Goal: Task Accomplishment & Management: Complete application form

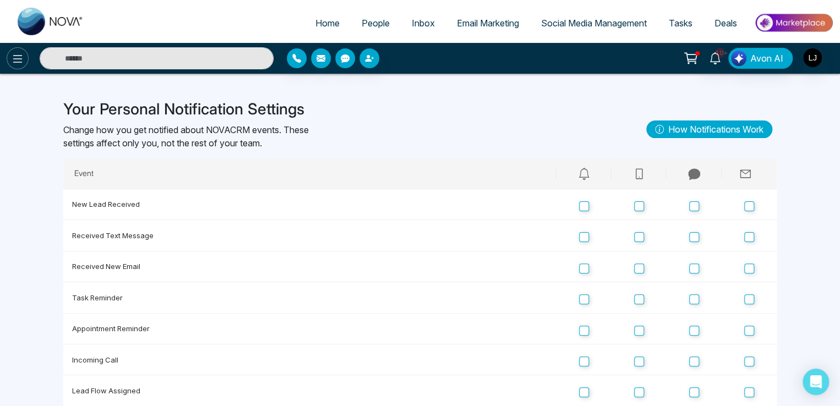
click at [11, 52] on icon at bounding box center [17, 58] width 13 height 13
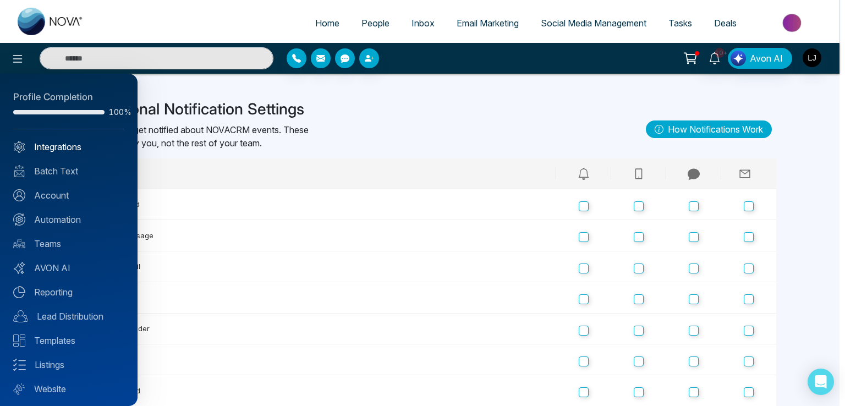
click at [66, 148] on link "Integrations" at bounding box center [68, 146] width 111 height 13
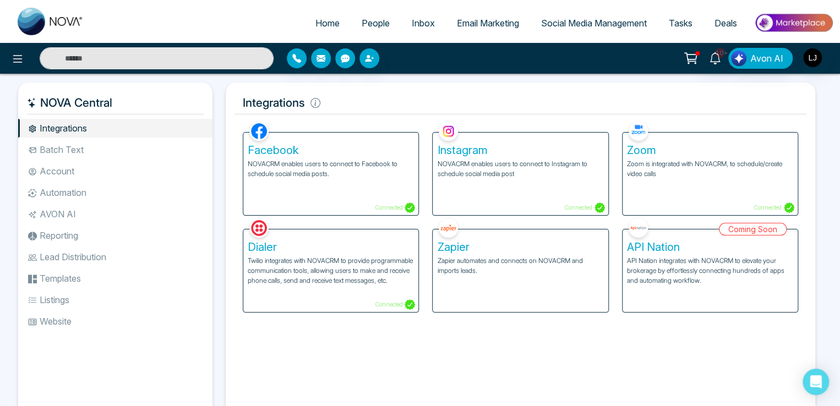
click at [659, 182] on div "Zoom Zoom is integrated with NOVACRM, to schedule/create video calls Connected" at bounding box center [709, 174] width 175 height 83
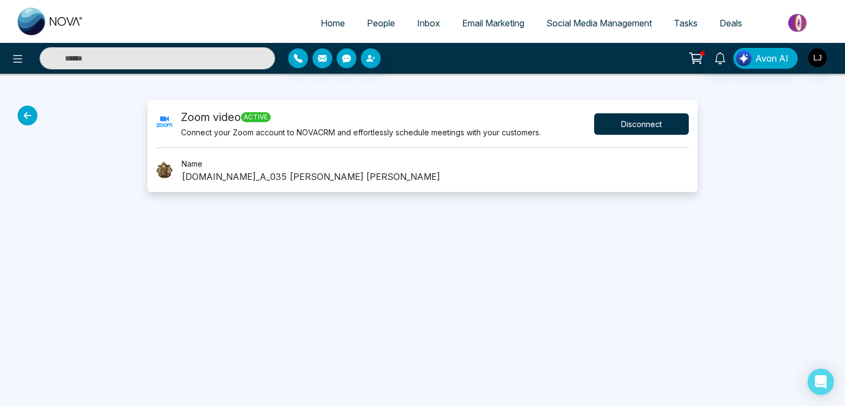
click at [619, 115] on button "Disconnect" at bounding box center [641, 123] width 95 height 21
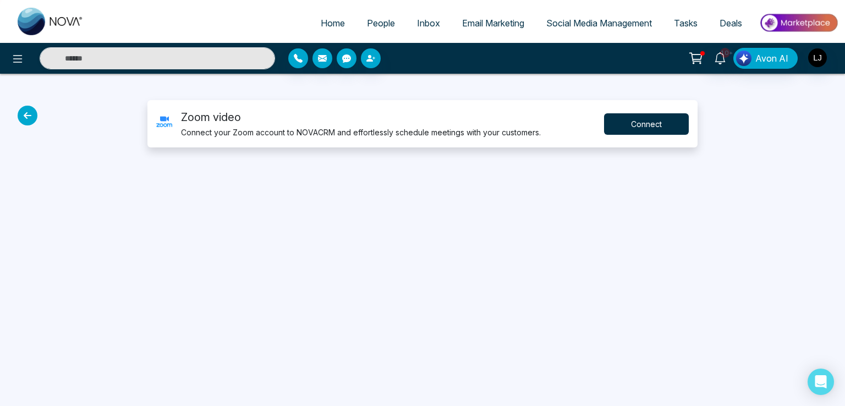
click at [639, 117] on button "Connect" at bounding box center [646, 123] width 85 height 21
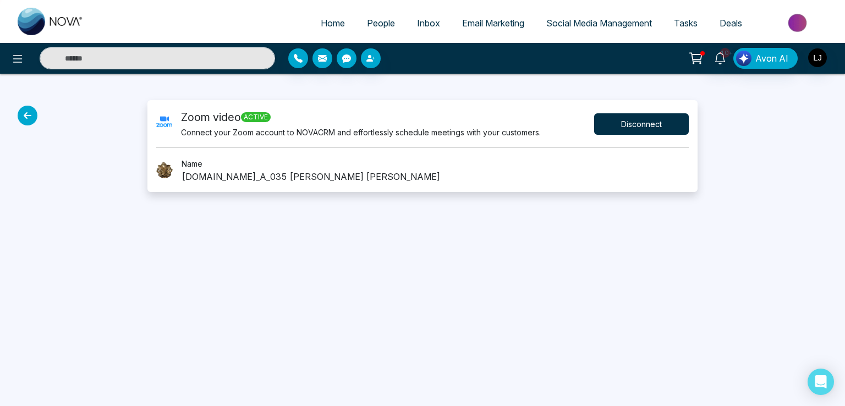
click at [613, 115] on button "Disconnect" at bounding box center [641, 123] width 95 height 21
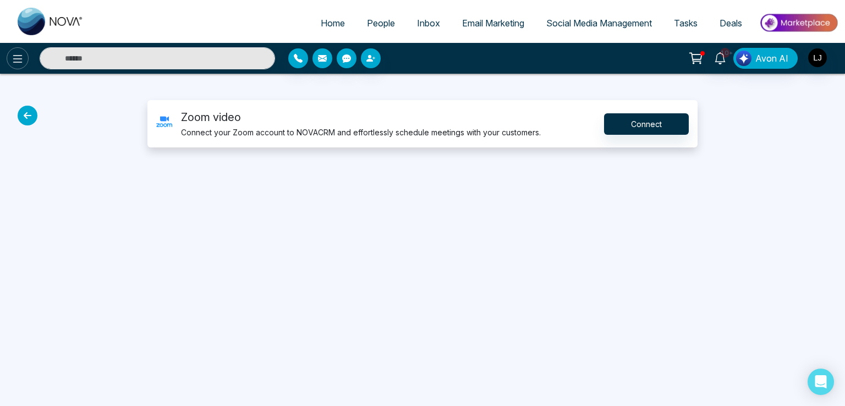
click at [11, 64] on icon at bounding box center [17, 58] width 13 height 13
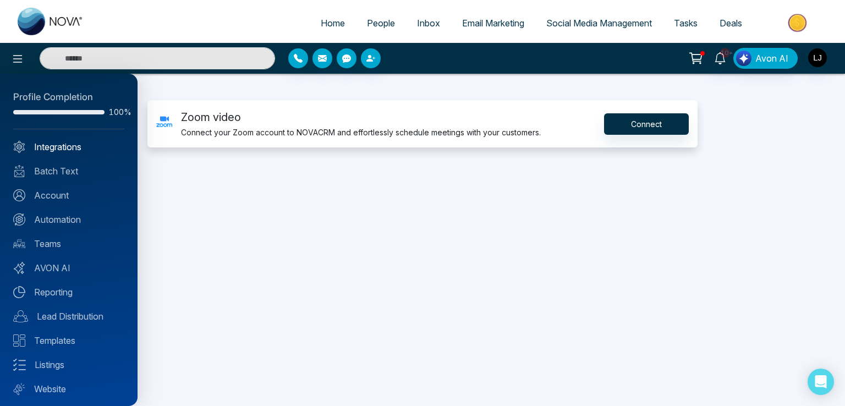
click at [49, 146] on link "Integrations" at bounding box center [68, 146] width 111 height 13
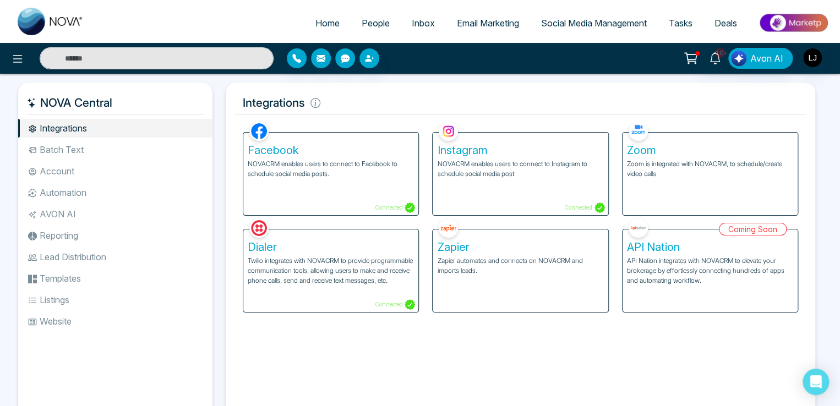
click at [709, 160] on p "Zoom is integrated with NOVACRM, to schedule/create video calls" at bounding box center [710, 169] width 166 height 20
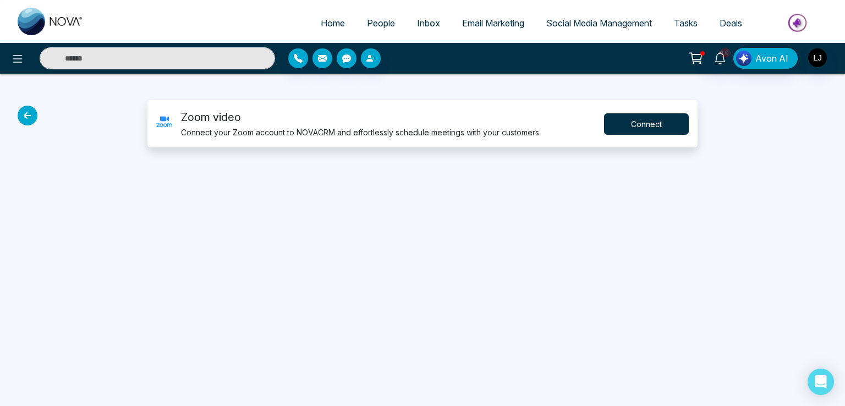
click at [627, 126] on button "Connect" at bounding box center [646, 123] width 85 height 21
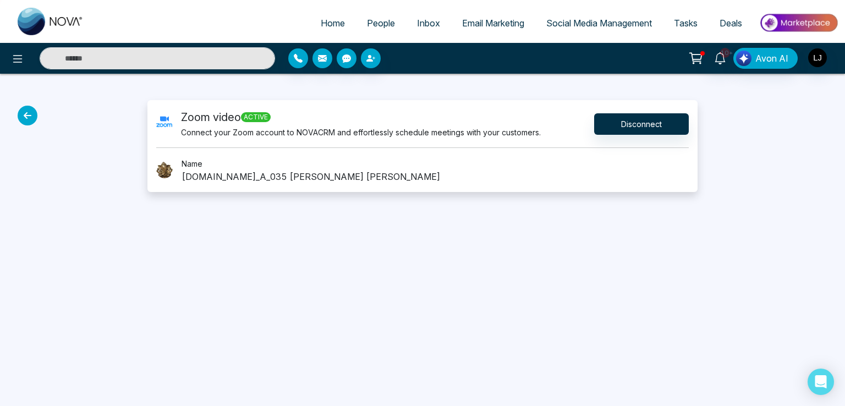
click at [26, 117] on icon at bounding box center [28, 116] width 20 height 20
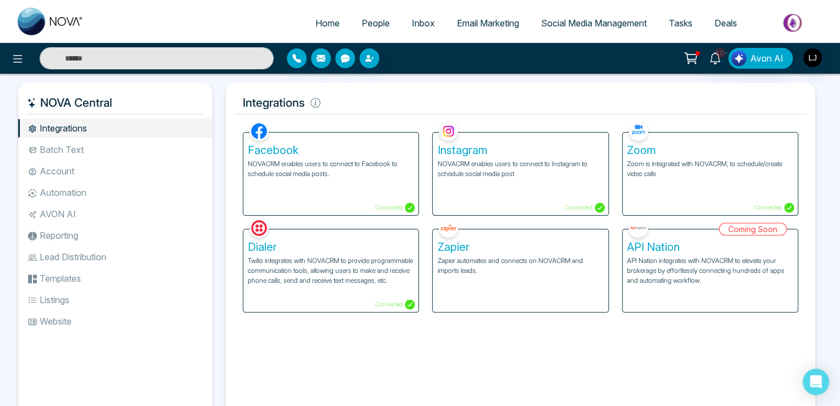
click at [77, 148] on li "Batch Text" at bounding box center [115, 149] width 194 height 19
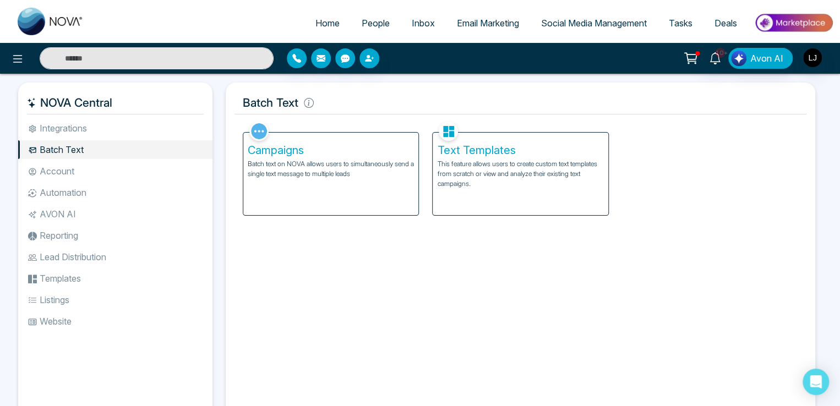
click at [480, 170] on p "This feature allows users to create custom text templates from scratch or view …" at bounding box center [520, 174] width 166 height 30
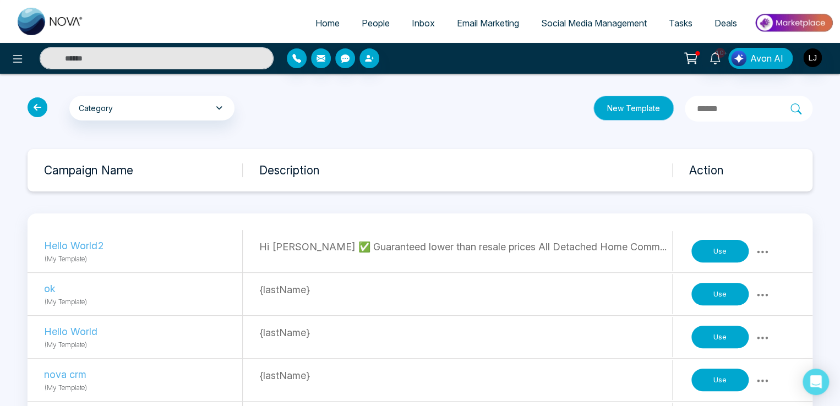
click at [593, 108] on button "New Template" at bounding box center [633, 108] width 80 height 25
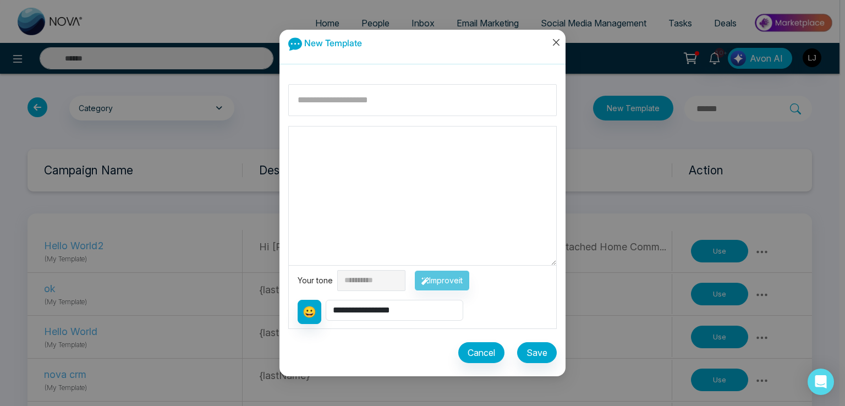
click at [555, 45] on icon "close" at bounding box center [556, 42] width 9 height 9
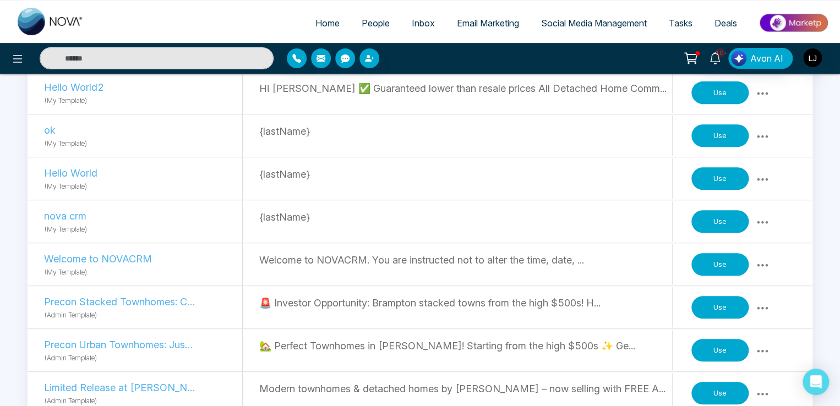
scroll to position [165, 0]
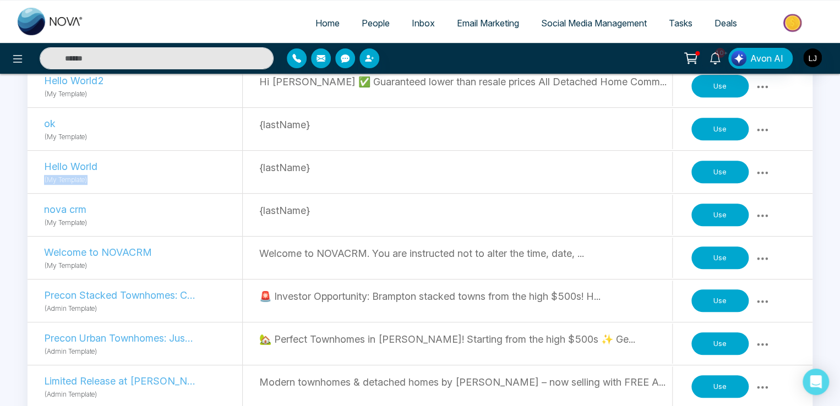
drag, startPoint x: 43, startPoint y: 178, endPoint x: 94, endPoint y: 179, distance: 50.7
click at [94, 179] on div "Hello World (My Template) {lastName} Use" at bounding box center [420, 172] width 785 height 43
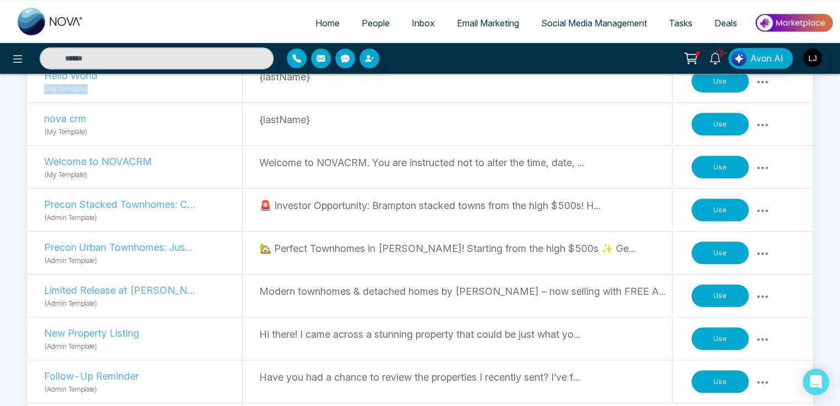
scroll to position [275, 0]
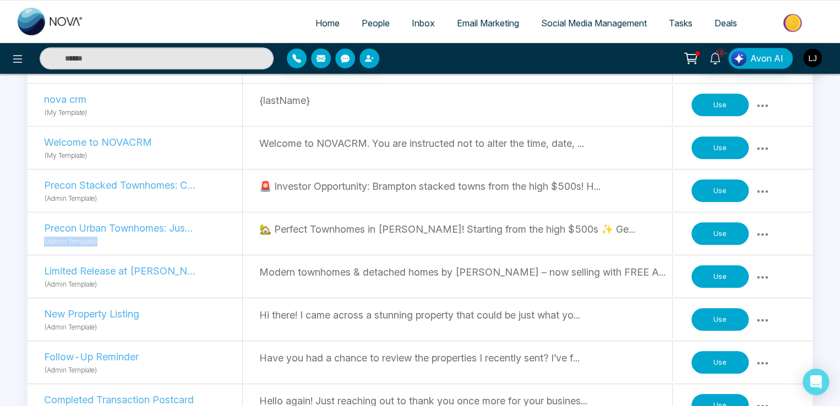
drag, startPoint x: 44, startPoint y: 240, endPoint x: 99, endPoint y: 240, distance: 55.0
click at [99, 240] on p "(Admin Template)" at bounding box center [143, 241] width 198 height 11
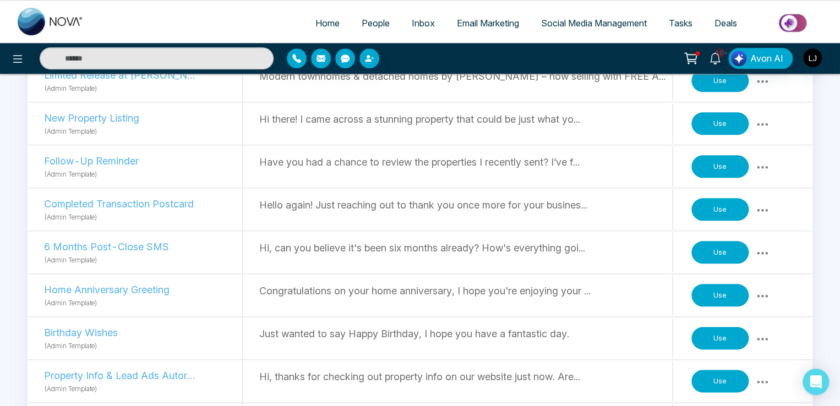
scroll to position [0, 0]
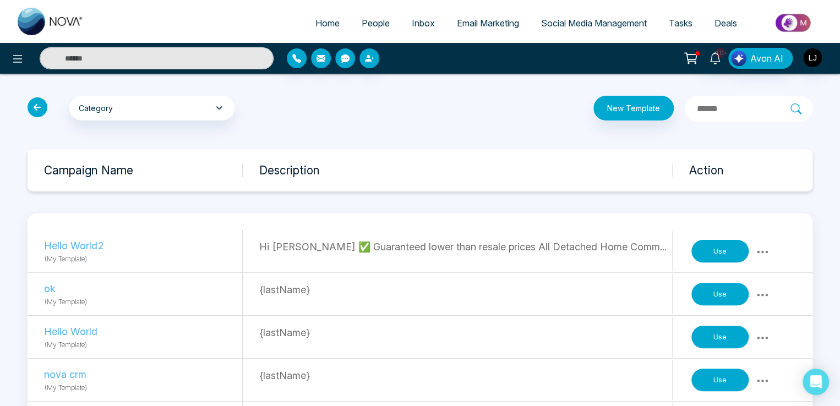
click at [43, 104] on icon at bounding box center [38, 107] width 20 height 20
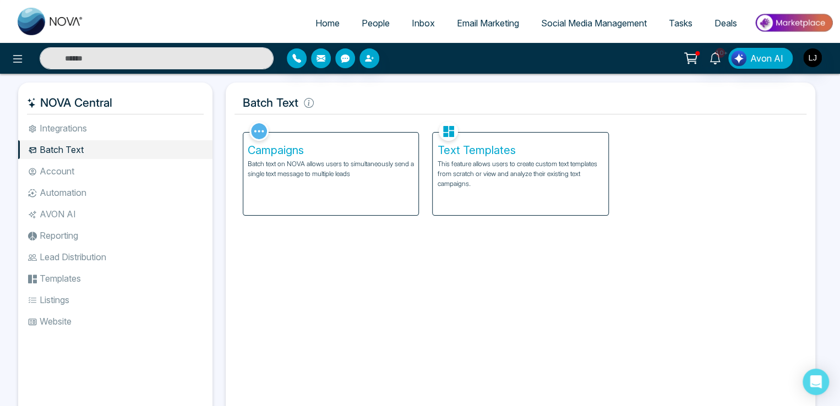
click at [49, 171] on li "Account" at bounding box center [115, 171] width 194 height 19
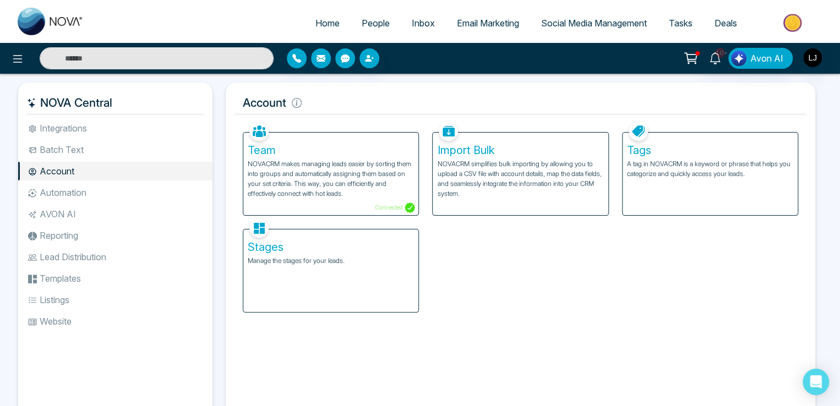
click at [70, 192] on li "Automation" at bounding box center [115, 192] width 194 height 19
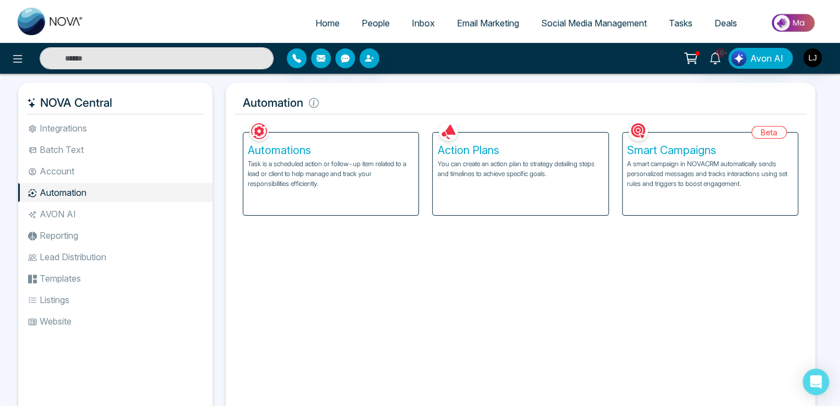
click at [57, 210] on li "AVON AI" at bounding box center [115, 214] width 194 height 19
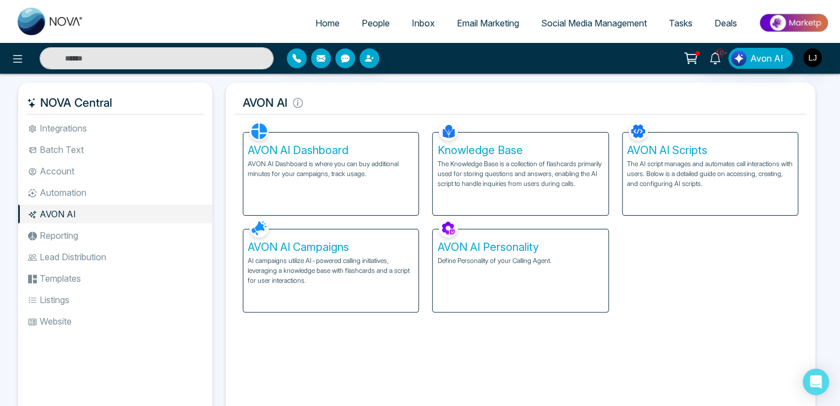
click at [54, 237] on li "Reporting" at bounding box center [115, 235] width 194 height 19
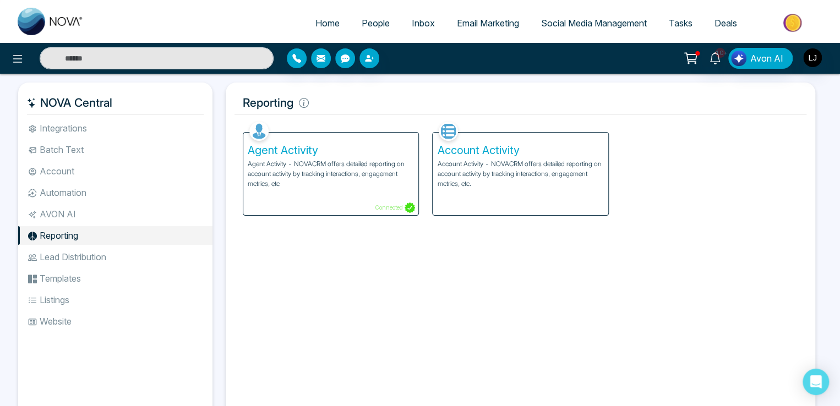
click at [494, 152] on h5 "Account Activity" at bounding box center [520, 150] width 166 height 13
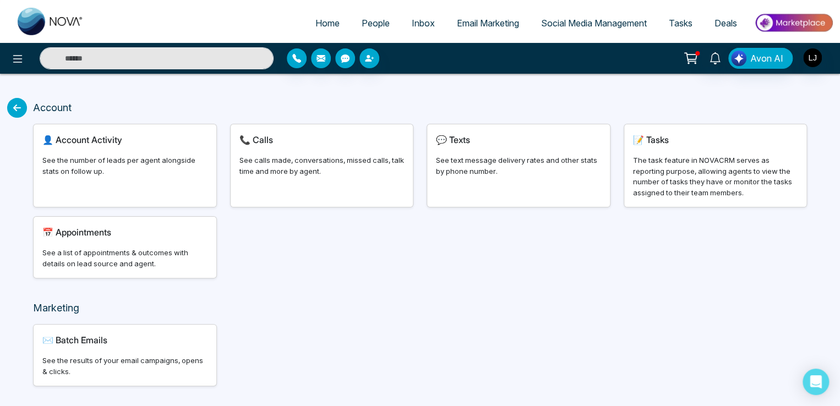
click at [74, 156] on div "See the number of leads per agent alongside stats on follow up." at bounding box center [124, 165] width 165 height 21
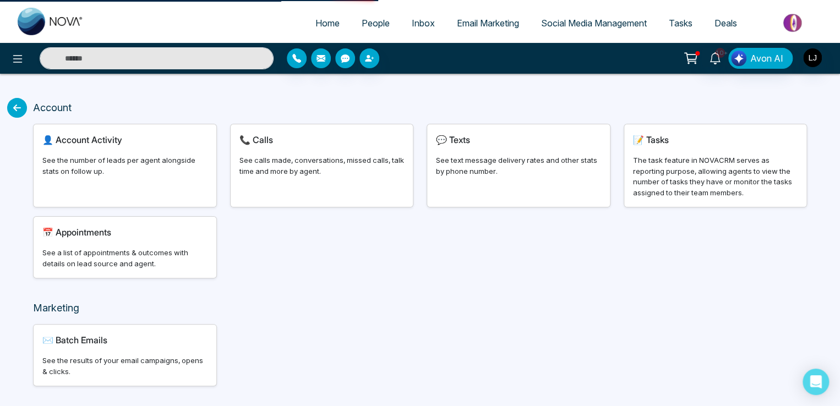
select select "***"
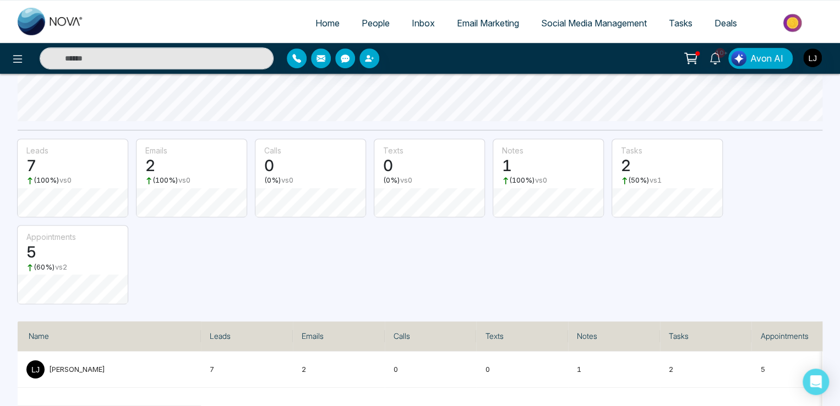
scroll to position [227, 0]
click at [818, 62] on img "button" at bounding box center [812, 57] width 19 height 19
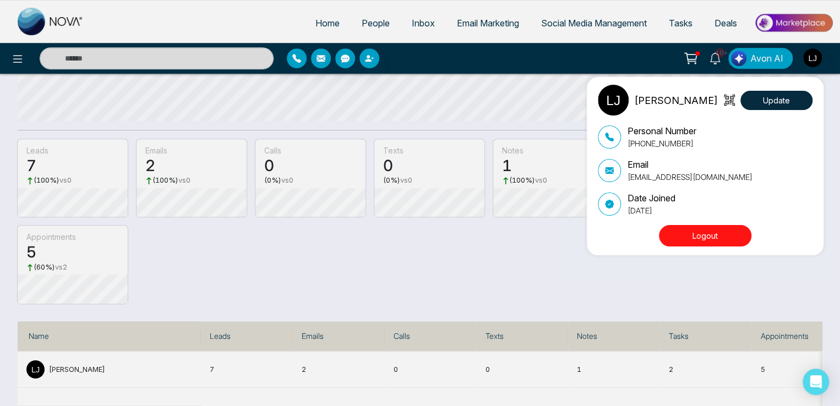
click at [315, 251] on div "Lokesh Joshi Update Personal Number +918421020309 Email lokeshjoshi6454@gmail.c…" at bounding box center [420, 203] width 840 height 406
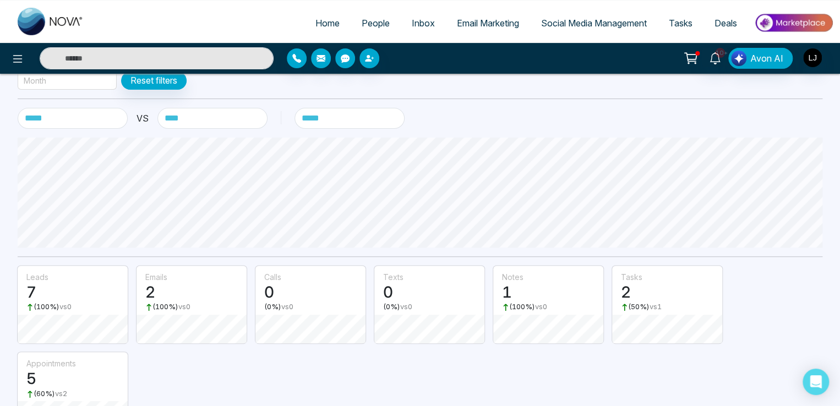
scroll to position [7, 0]
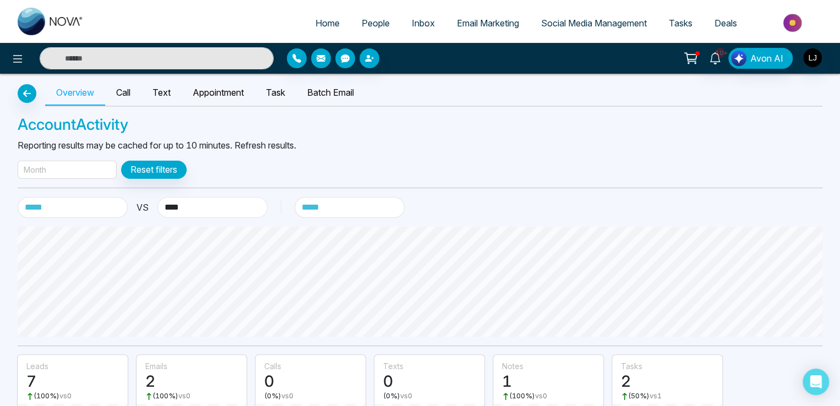
click at [205, 203] on select "**********" at bounding box center [212, 207] width 110 height 21
select select "*****"
click at [157, 197] on select "**********" at bounding box center [212, 207] width 110 height 21
click at [24, 95] on icon "button" at bounding box center [26, 93] width 13 height 9
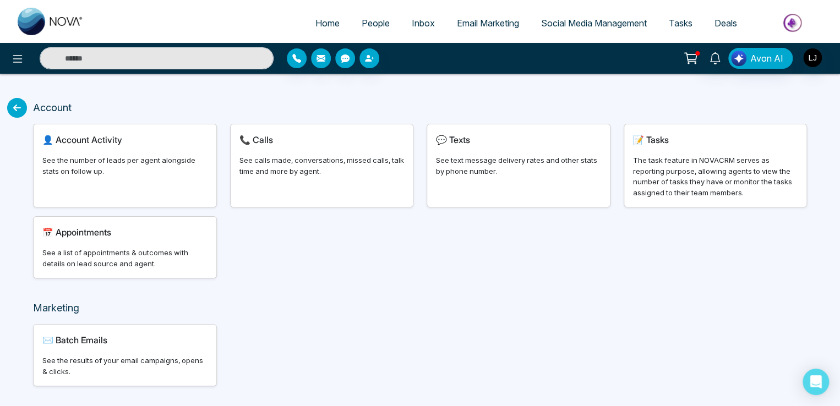
click at [20, 112] on icon at bounding box center [17, 108] width 20 height 20
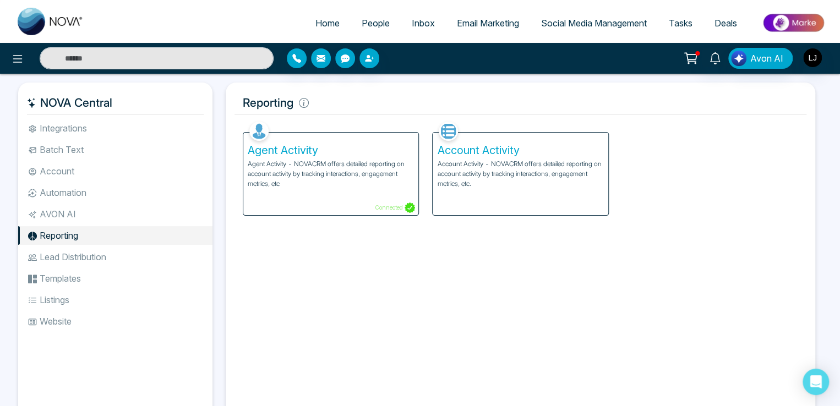
click at [72, 254] on li "Lead Distribution" at bounding box center [115, 257] width 194 height 19
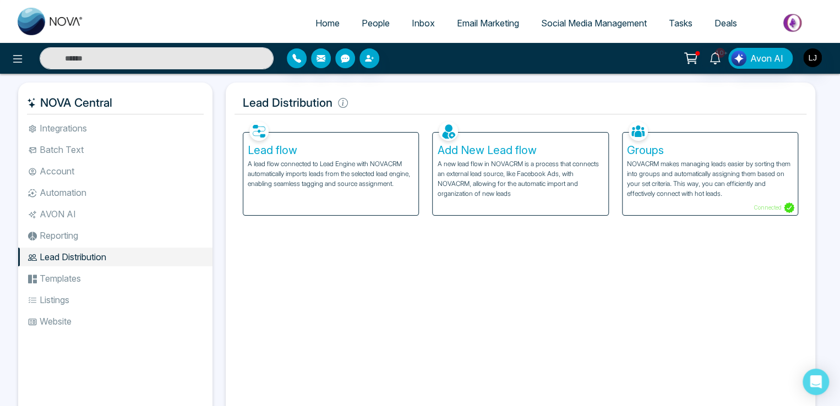
click at [324, 170] on p "A lead flow connected to Lead Engine with NOVACRM automatically imports leads f…" at bounding box center [331, 174] width 166 height 30
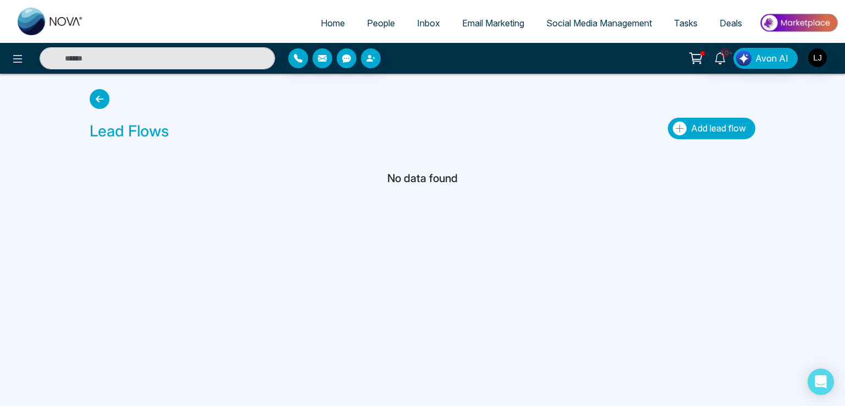
click at [724, 128] on span "Add lead flow" at bounding box center [718, 128] width 55 height 11
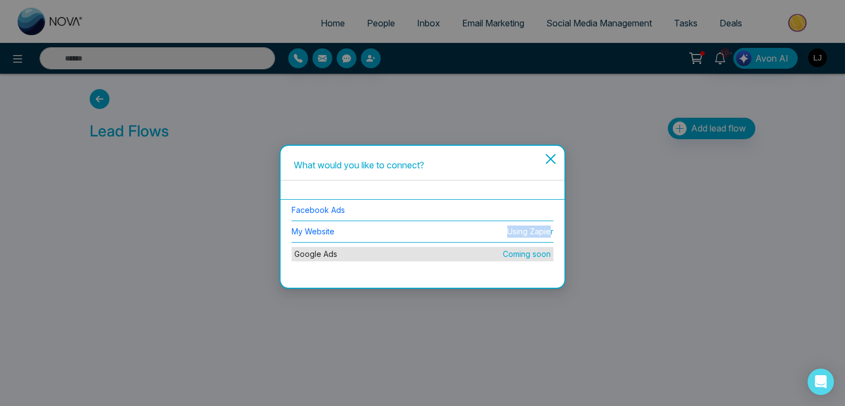
drag, startPoint x: 505, startPoint y: 233, endPoint x: 551, endPoint y: 233, distance: 46.8
click at [551, 233] on div "My Website Using Zapier" at bounding box center [423, 232] width 262 height 12
click at [552, 155] on icon "close" at bounding box center [550, 158] width 13 height 13
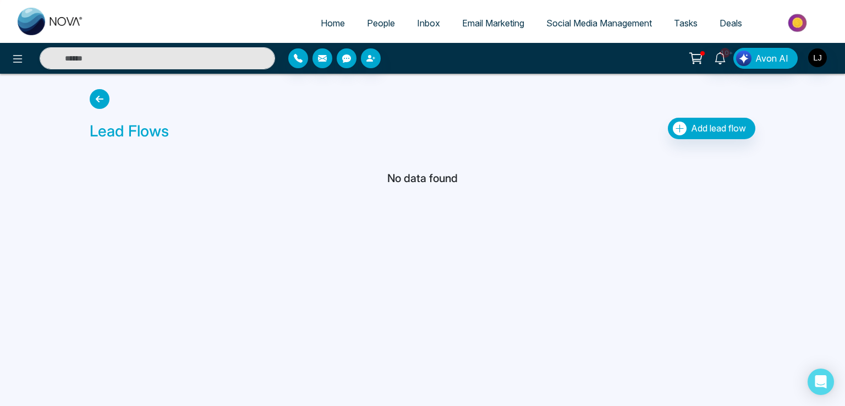
click at [107, 100] on icon at bounding box center [100, 99] width 20 height 20
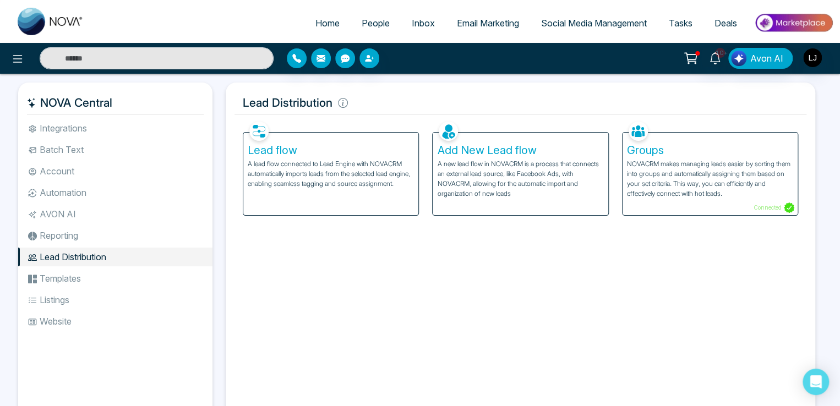
click at [696, 172] on p "NOVACRM makes managing leads easier by sorting them into groups and automatical…" at bounding box center [710, 179] width 166 height 40
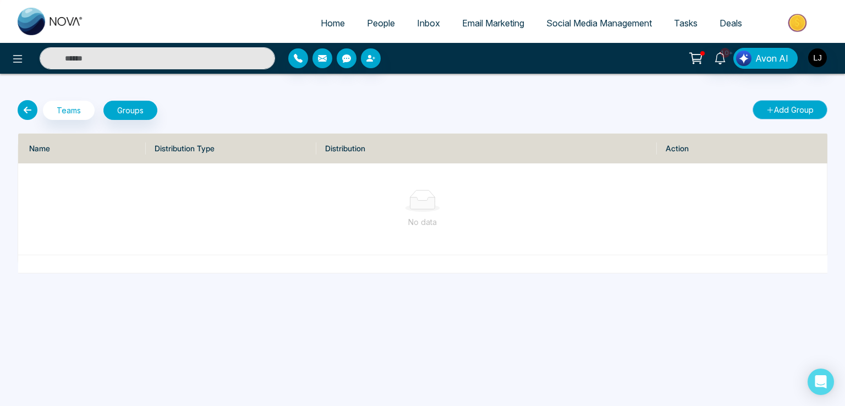
click at [773, 107] on button "Add Group" at bounding box center [790, 109] width 75 height 19
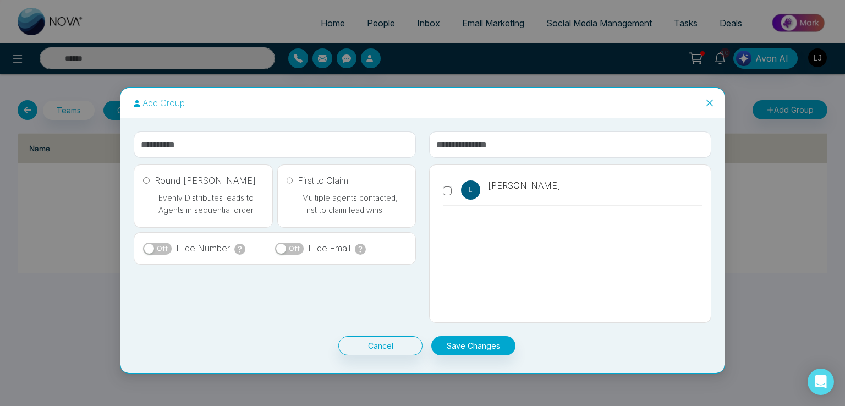
click at [712, 100] on icon "close" at bounding box center [710, 103] width 7 height 7
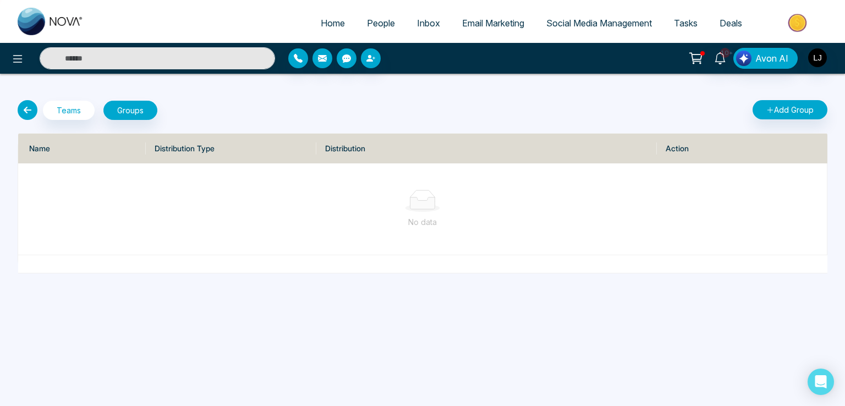
click at [14, 111] on div "Teams Groups" at bounding box center [217, 110] width 412 height 20
click at [22, 111] on icon at bounding box center [28, 110] width 20 height 20
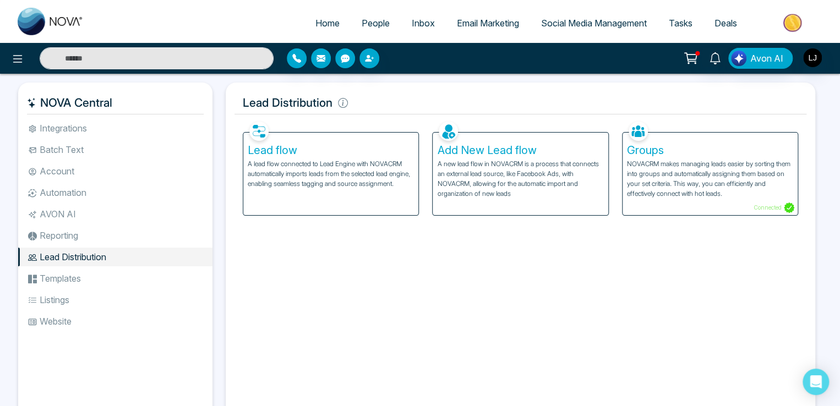
click at [76, 279] on li "Templates" at bounding box center [115, 278] width 194 height 19
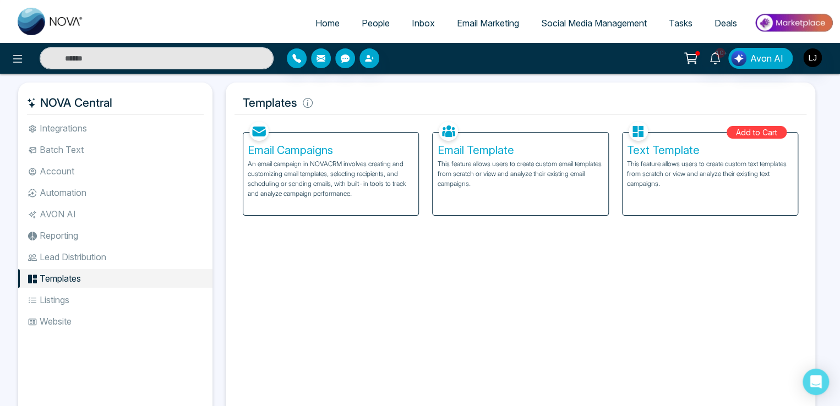
click at [341, 179] on p "An email campaign in NOVACRM involves creating and customizing email templates,…" at bounding box center [331, 179] width 166 height 40
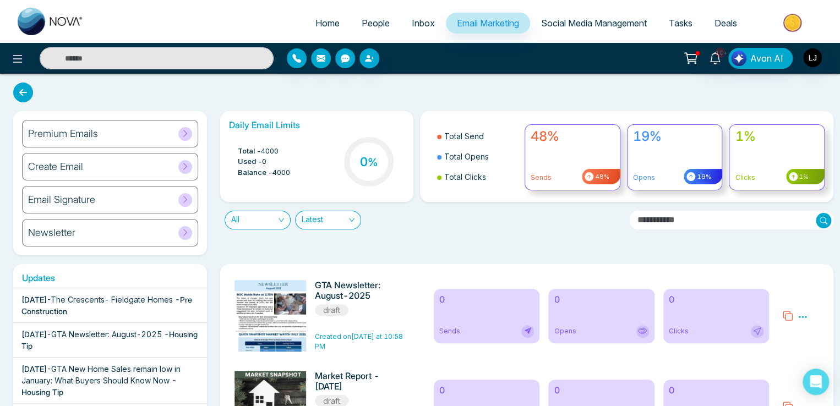
click at [24, 92] on icon at bounding box center [23, 93] width 20 height 20
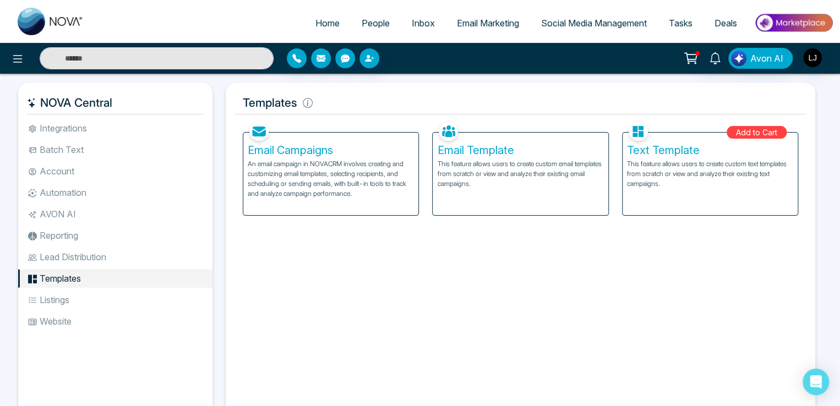
click at [499, 165] on p "This feature allows users to create custom email templates from scratch or view…" at bounding box center [520, 174] width 166 height 30
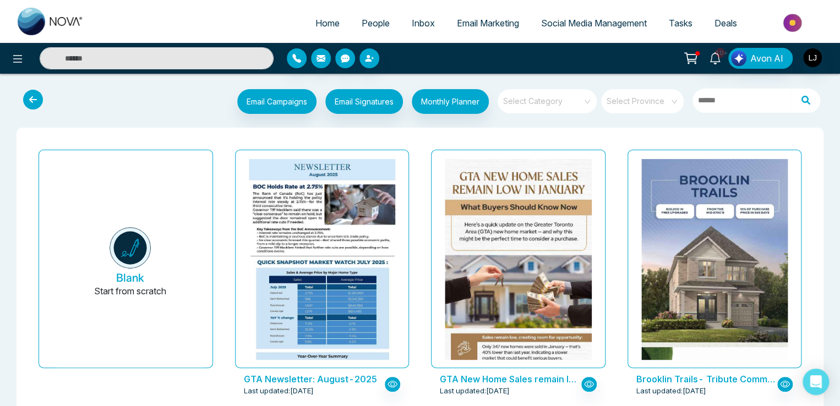
click at [638, 100] on input "search" at bounding box center [638, 97] width 63 height 17
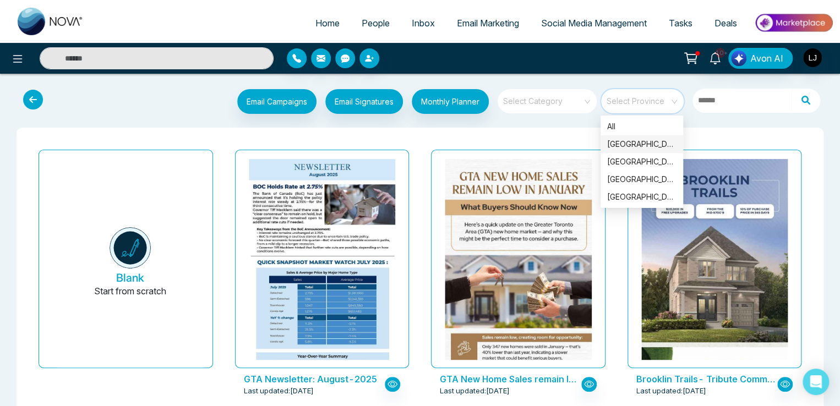
click at [628, 146] on div "Ontario" at bounding box center [641, 144] width 69 height 12
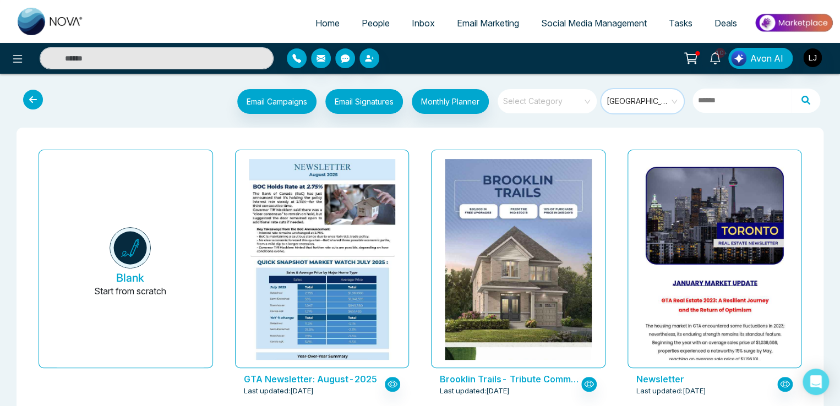
click at [648, 104] on span "Ontario" at bounding box center [642, 101] width 73 height 17
click at [721, 99] on input "text" at bounding box center [741, 101] width 99 height 24
click at [546, 103] on input "search" at bounding box center [543, 97] width 79 height 17
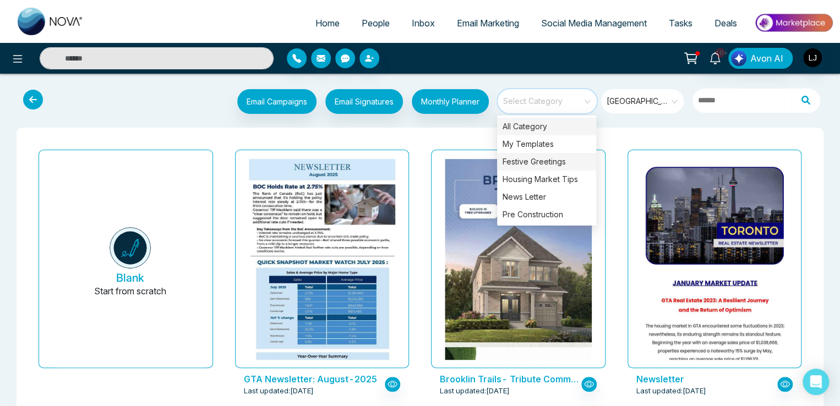
click at [515, 161] on div "Festive Greetings" at bounding box center [546, 162] width 99 height 18
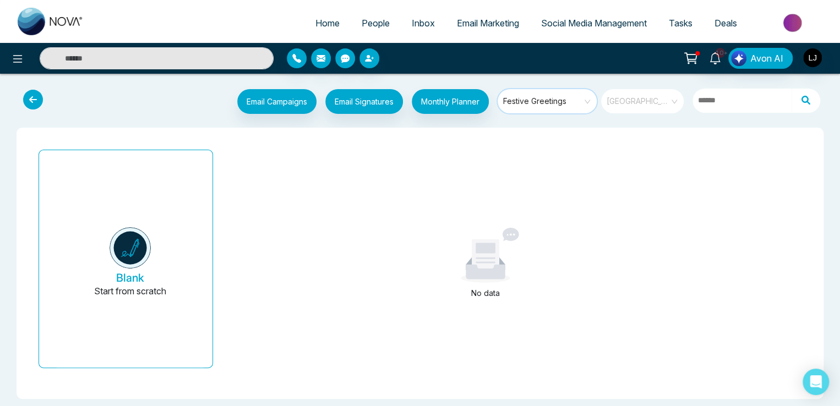
click at [649, 95] on span "Ontario" at bounding box center [642, 101] width 73 height 17
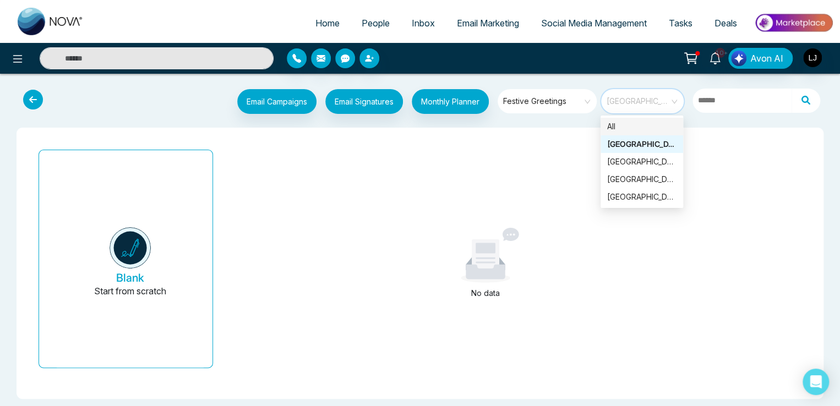
click at [611, 125] on div "All" at bounding box center [641, 127] width 69 height 12
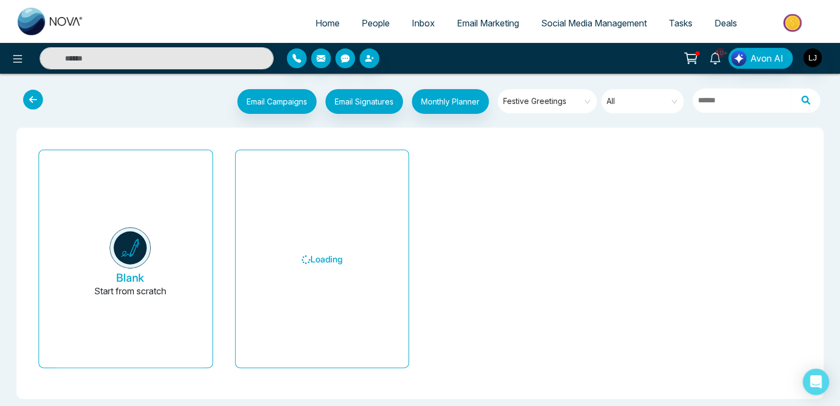
click at [513, 202] on div "Blank Start from scratch Loading" at bounding box center [420, 263] width 785 height 236
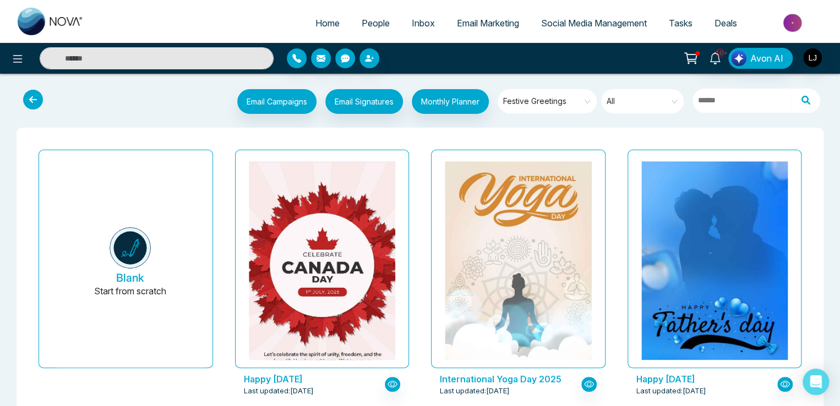
click at [37, 102] on icon at bounding box center [33, 100] width 20 height 20
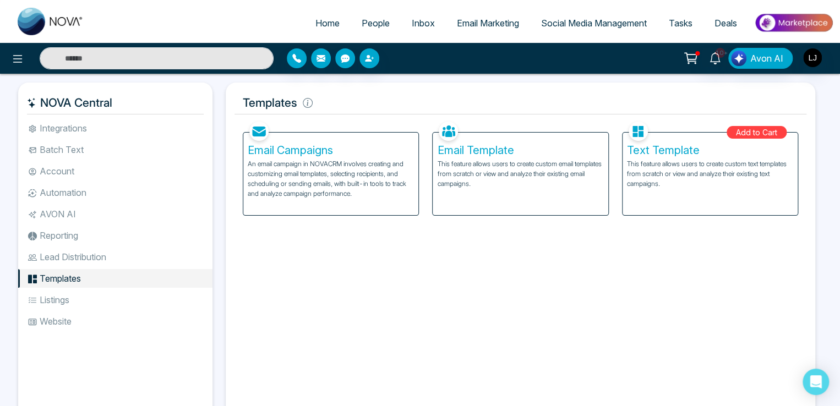
click at [54, 299] on li "Listings" at bounding box center [115, 300] width 194 height 19
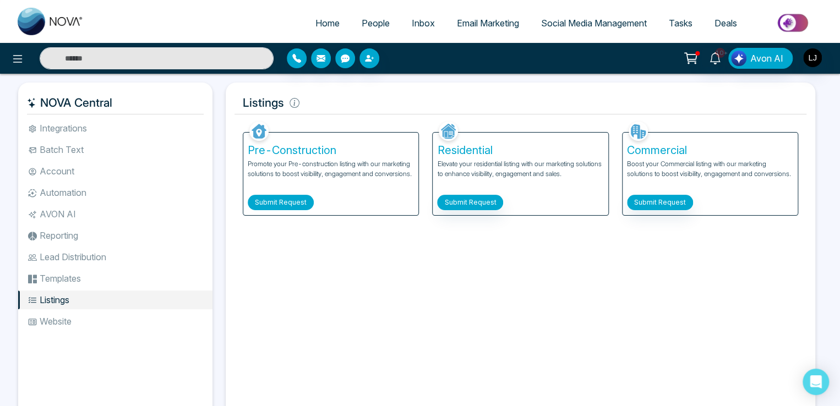
click at [285, 198] on button "Submit Request" at bounding box center [281, 202] width 66 height 15
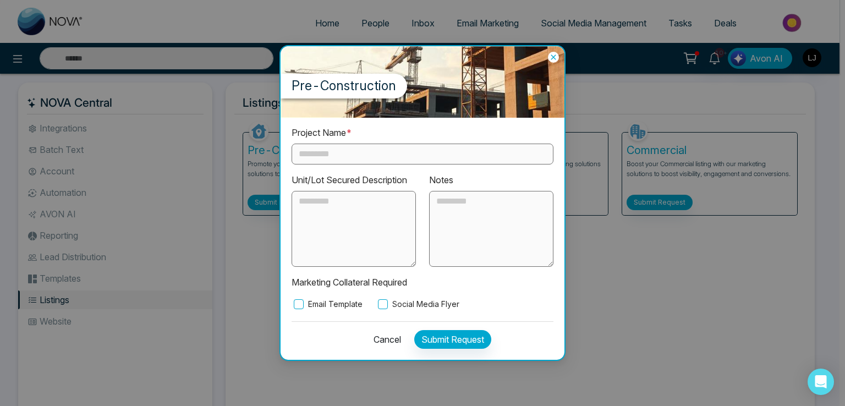
click at [554, 54] on icon at bounding box center [553, 57] width 11 height 11
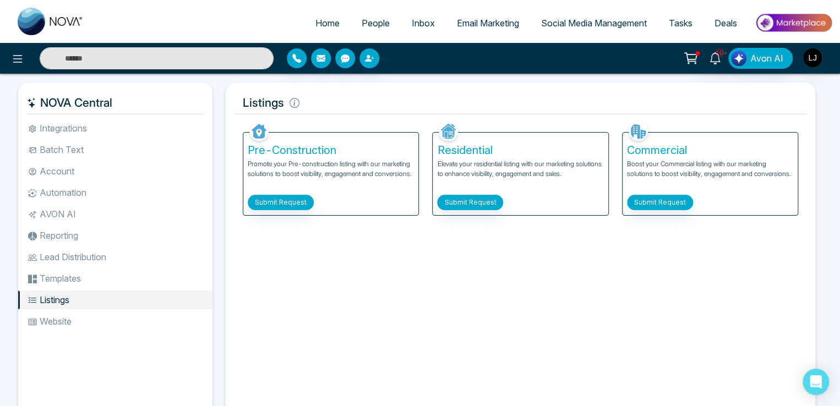
click at [59, 321] on li "Website" at bounding box center [115, 321] width 194 height 19
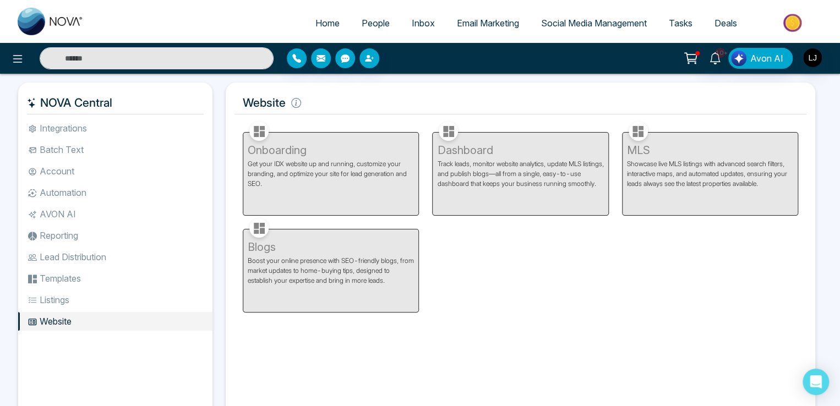
click at [335, 187] on div "Onboarding Get your IDX website up and running, customize your branding, and op…" at bounding box center [330, 167] width 189 height 97
click at [365, 23] on span "People" at bounding box center [376, 23] width 28 height 11
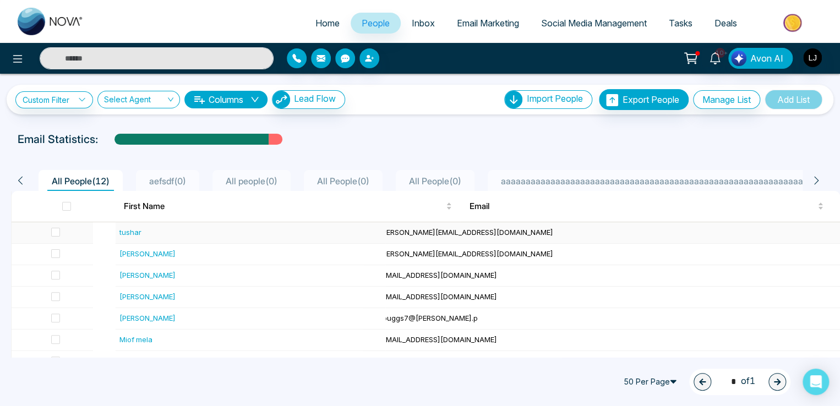
click at [136, 228] on div "tushar" at bounding box center [130, 232] width 22 height 11
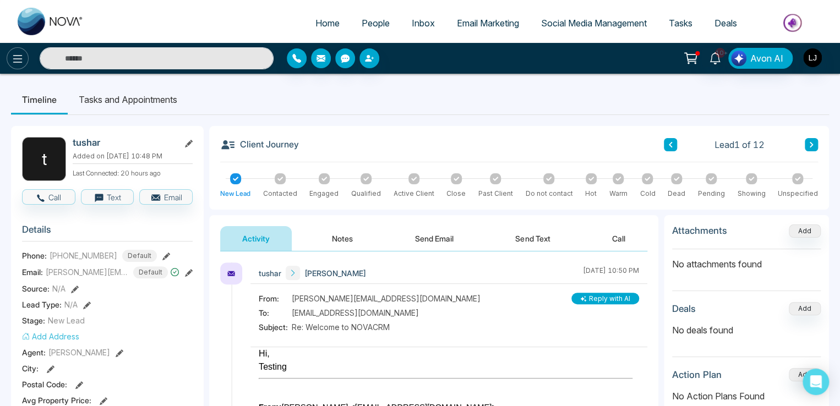
click at [15, 53] on icon at bounding box center [17, 58] width 13 height 13
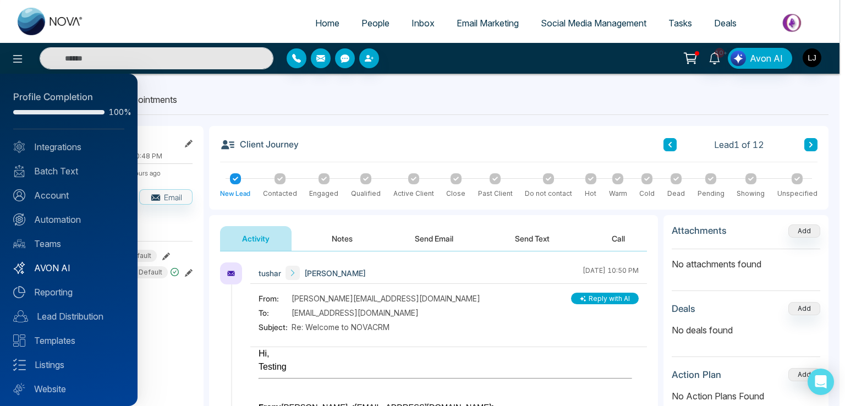
click at [53, 269] on link "AVON AI" at bounding box center [68, 267] width 111 height 13
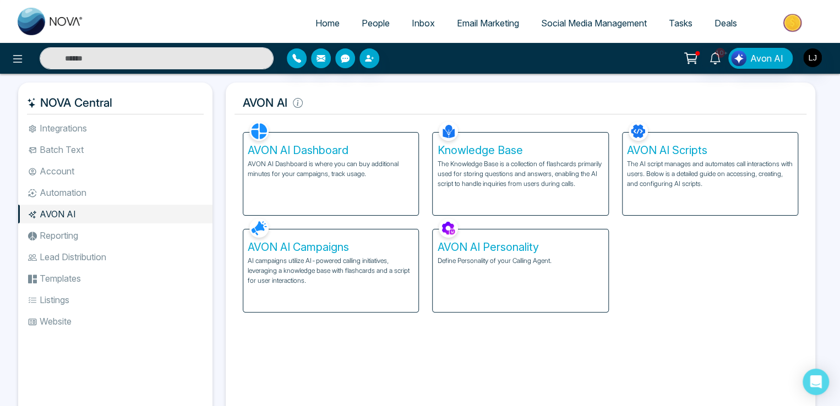
click at [681, 16] on link "Tasks" at bounding box center [681, 23] width 46 height 21
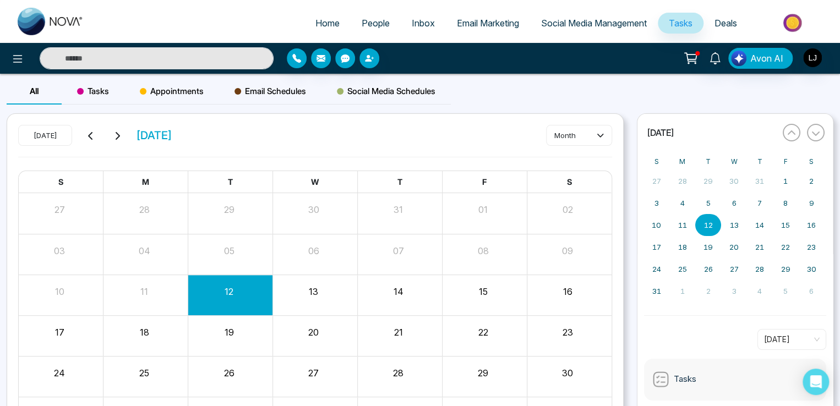
click at [177, 91] on span "Appointments" at bounding box center [172, 91] width 64 height 13
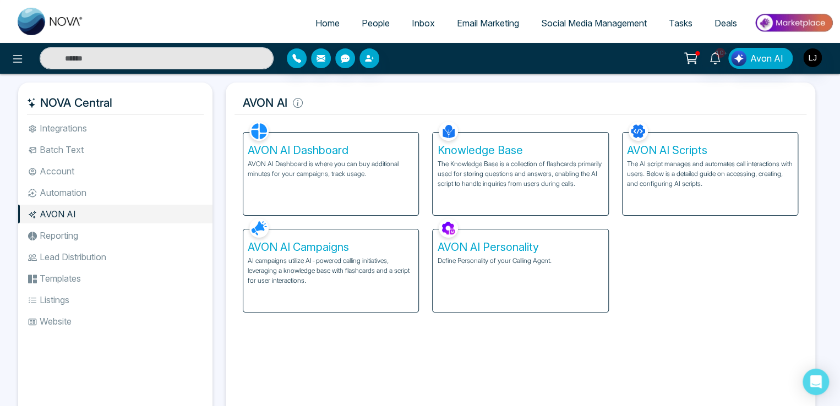
click at [335, 182] on div "AVON AI Dashboard AVON AI Dashboard is where you can buy additional minutes for…" at bounding box center [330, 174] width 175 height 83
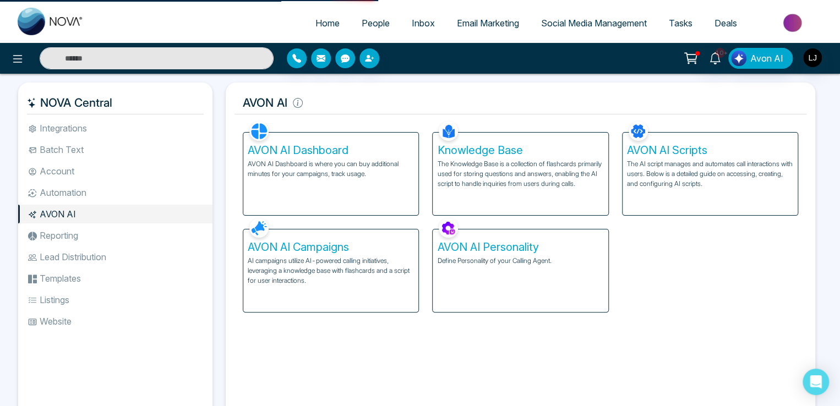
click at [493, 264] on p "Define Personality of your Calling Agent." at bounding box center [520, 261] width 166 height 10
click at [505, 249] on h5 "AVON AI Personality" at bounding box center [520, 246] width 166 height 13
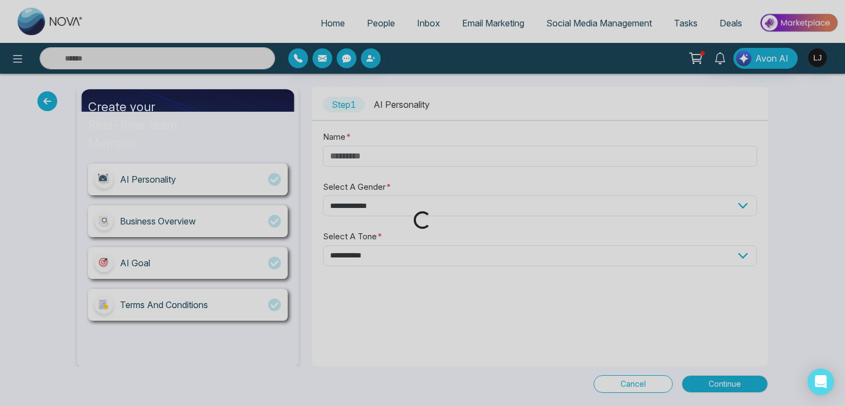
type input "****"
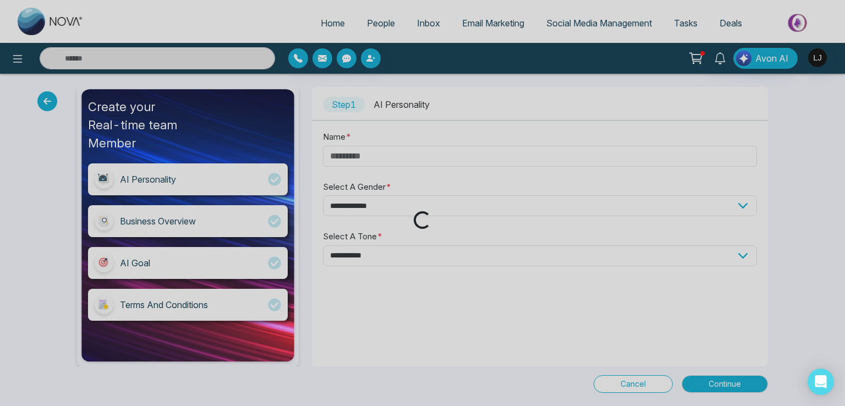
select select "****"
select select "**********"
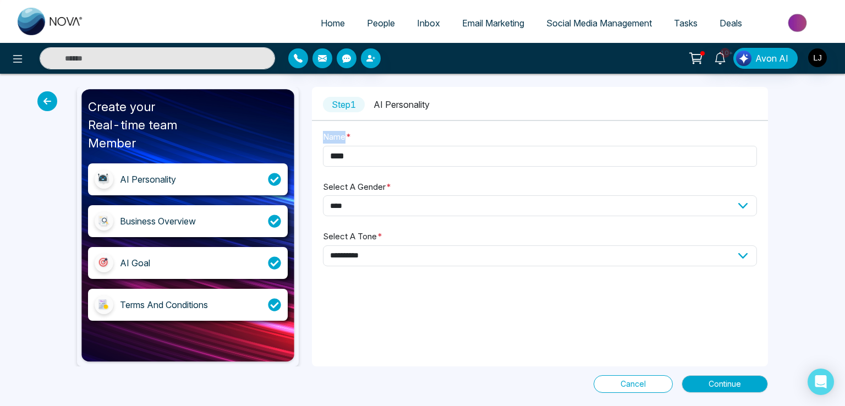
drag, startPoint x: 325, startPoint y: 134, endPoint x: 343, endPoint y: 135, distance: 18.7
click at [343, 135] on label "Name *" at bounding box center [337, 137] width 28 height 13
click at [358, 256] on select "**********" at bounding box center [540, 255] width 434 height 21
click at [279, 371] on div "Cancel Continue" at bounding box center [422, 380] width 704 height 26
click at [721, 384] on span "Continue" at bounding box center [725, 384] width 32 height 12
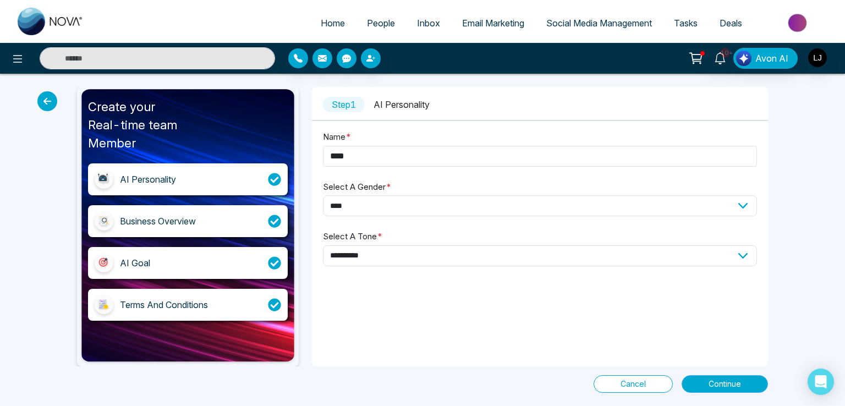
select select "*****"
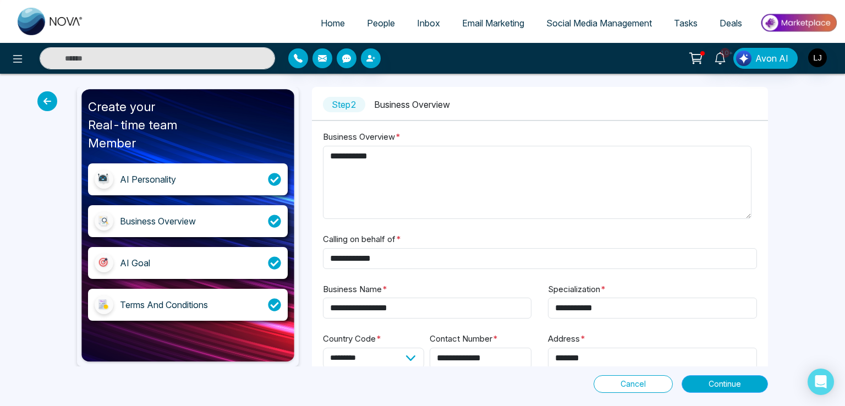
click at [725, 381] on span "Continue" at bounding box center [725, 384] width 32 height 12
click at [236, 263] on div "AI Goal" at bounding box center [188, 263] width 200 height 32
click at [711, 382] on span "Continue" at bounding box center [725, 384] width 32 height 12
click at [718, 382] on span "Continue" at bounding box center [725, 384] width 32 height 12
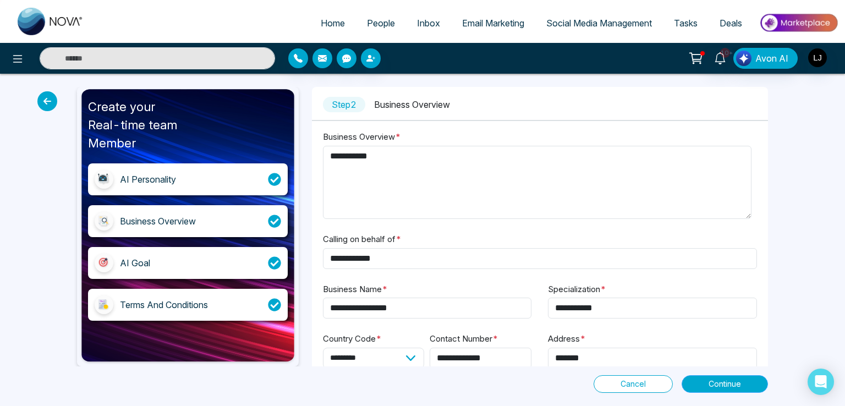
click at [718, 382] on span "Continue" at bounding box center [725, 384] width 32 height 12
click at [725, 382] on span "Continue" at bounding box center [725, 384] width 32 height 12
select select "*****"
click at [721, 386] on span "Continue" at bounding box center [725, 384] width 32 height 12
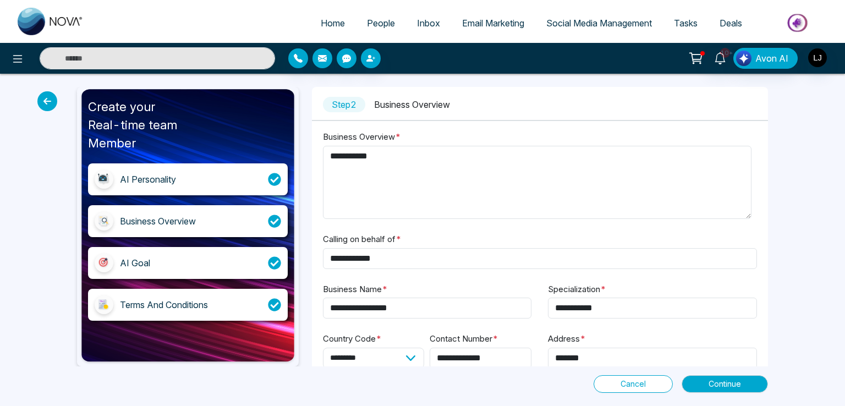
click at [721, 386] on span "Continue" at bounding box center [725, 384] width 32 height 12
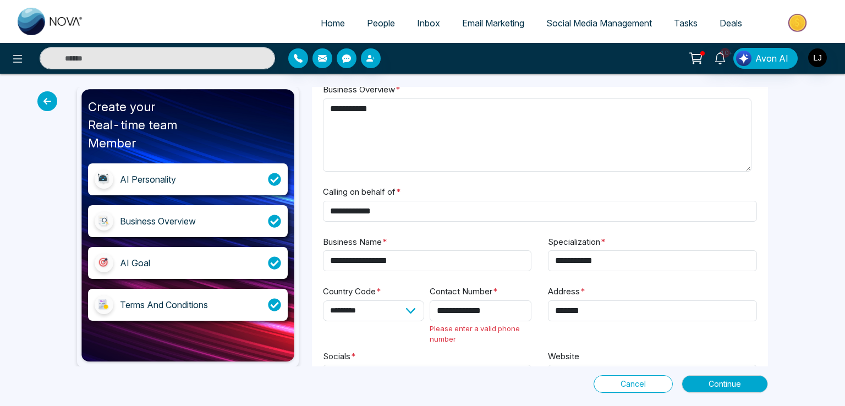
scroll to position [88, 0]
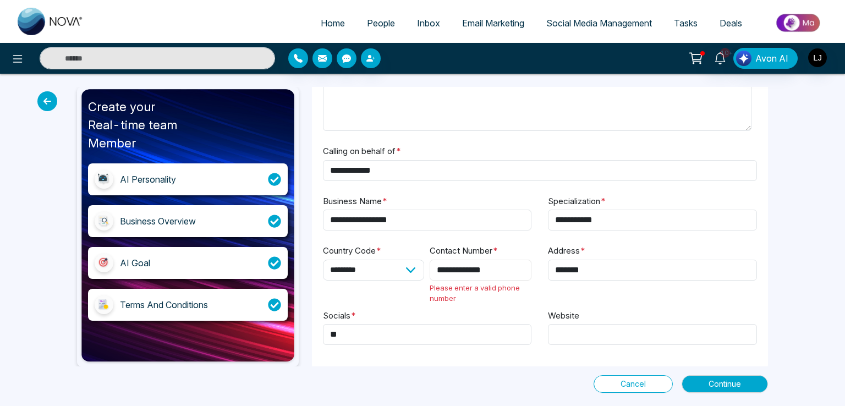
drag, startPoint x: 507, startPoint y: 267, endPoint x: 425, endPoint y: 267, distance: 82.0
click at [425, 267] on div "**********" at bounding box center [427, 276] width 209 height 65
click at [446, 267] on input "**********" at bounding box center [481, 270] width 102 height 21
click at [448, 267] on input "**********" at bounding box center [481, 270] width 102 height 21
click at [451, 267] on input "**********" at bounding box center [481, 270] width 102 height 21
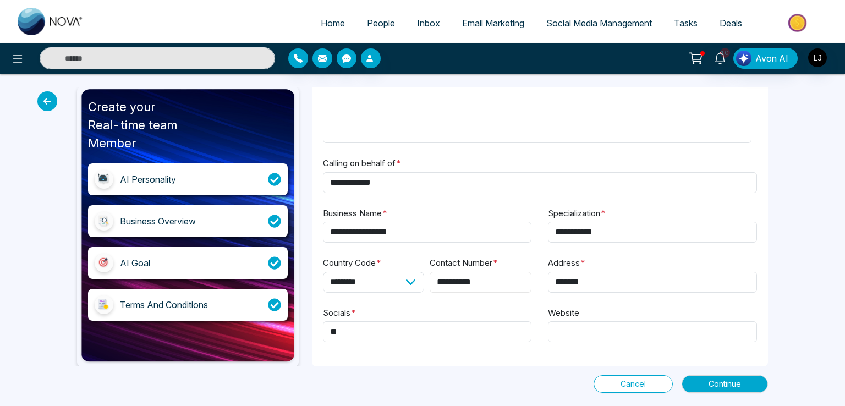
scroll to position [74, 0]
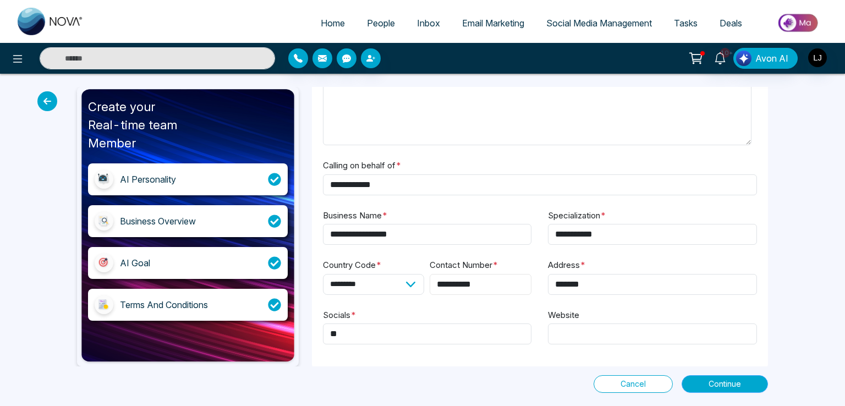
type input "**********"
click at [729, 382] on span "Continue" at bounding box center [725, 384] width 32 height 12
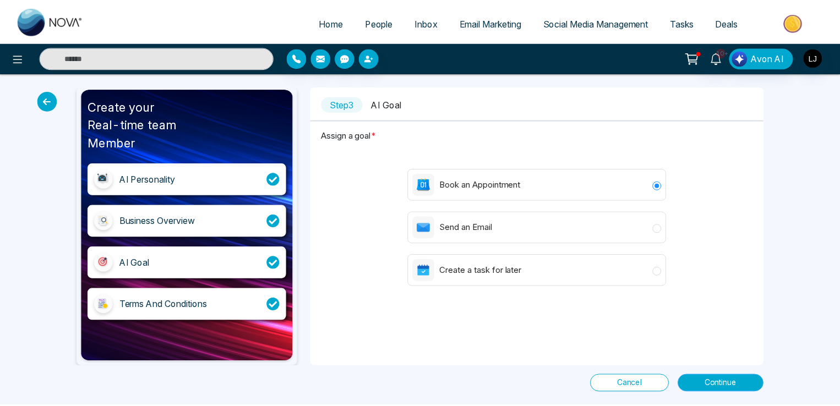
scroll to position [0, 0]
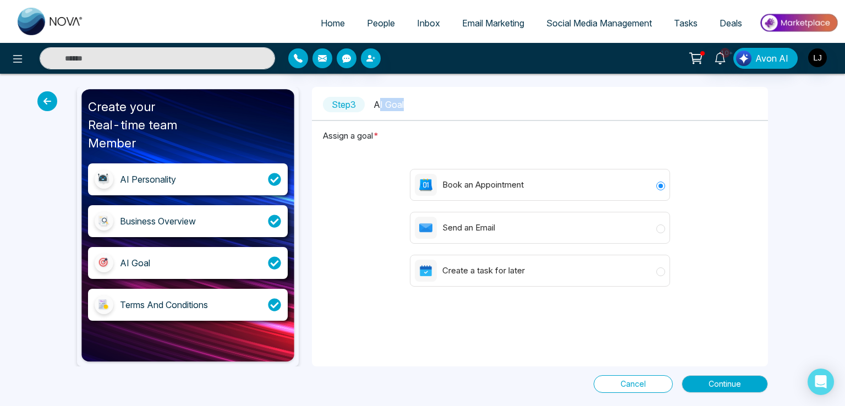
drag, startPoint x: 381, startPoint y: 104, endPoint x: 419, endPoint y: 106, distance: 38.6
click at [419, 106] on div "Step 3 AI Goal" at bounding box center [540, 104] width 456 height 13
click at [717, 391] on button "Continue" at bounding box center [725, 384] width 86 height 18
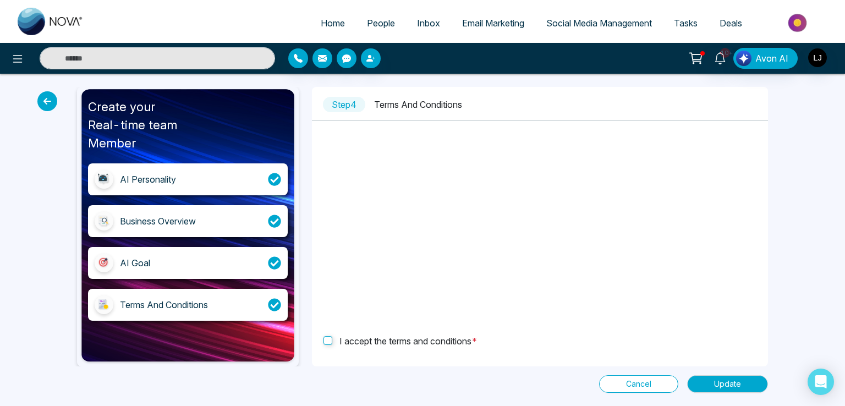
click at [47, 103] on icon at bounding box center [47, 101] width 20 height 20
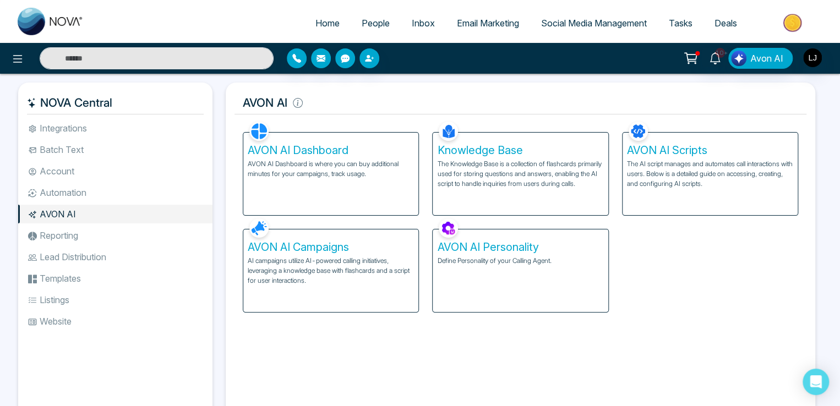
click at [324, 181] on div "AVON AI Dashboard AVON AI Dashboard is where you can buy additional minutes for…" at bounding box center [330, 174] width 175 height 83
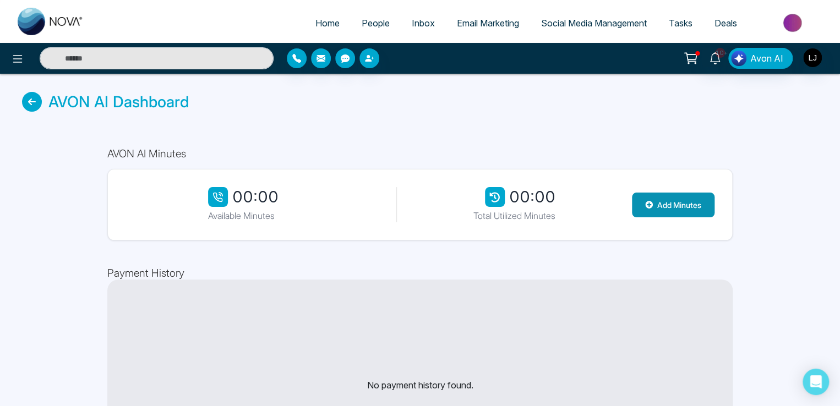
click at [657, 205] on button "Add Minutes" at bounding box center [673, 205] width 83 height 25
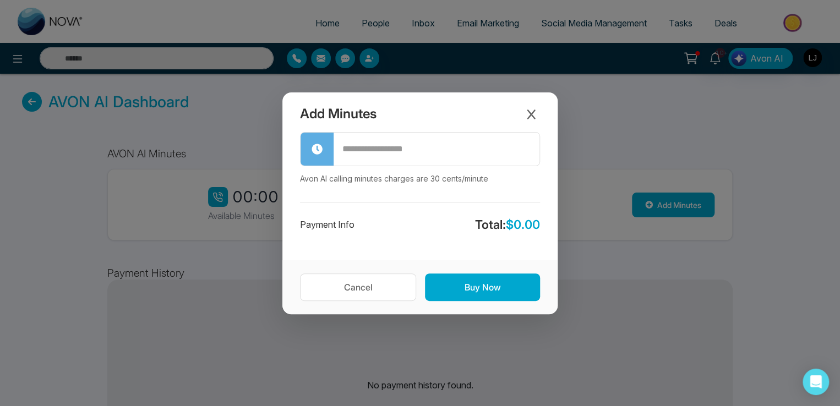
click at [385, 157] on input "text" at bounding box center [437, 149] width 206 height 31
type input "**"
drag, startPoint x: 340, startPoint y: 147, endPoint x: 359, endPoint y: 150, distance: 20.1
click at [359, 150] on input "**" at bounding box center [437, 149] width 206 height 31
drag, startPoint x: 505, startPoint y: 222, endPoint x: 523, endPoint y: 223, distance: 18.2
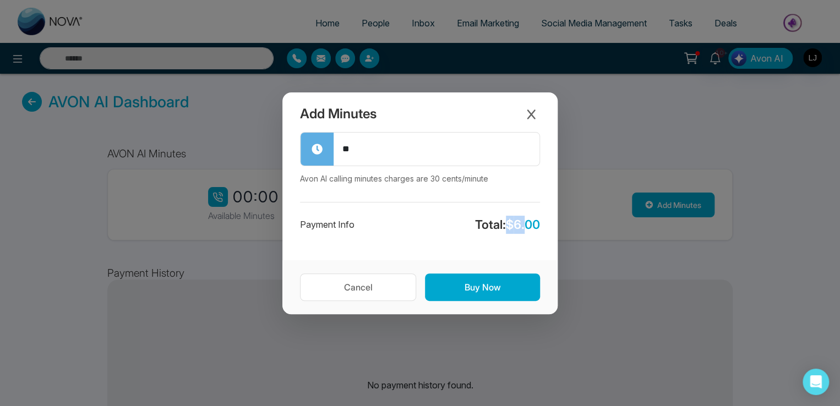
click at [523, 223] on span "$ 6.00" at bounding box center [523, 224] width 34 height 14
click at [529, 114] on icon "Close modal" at bounding box center [531, 114] width 11 height 11
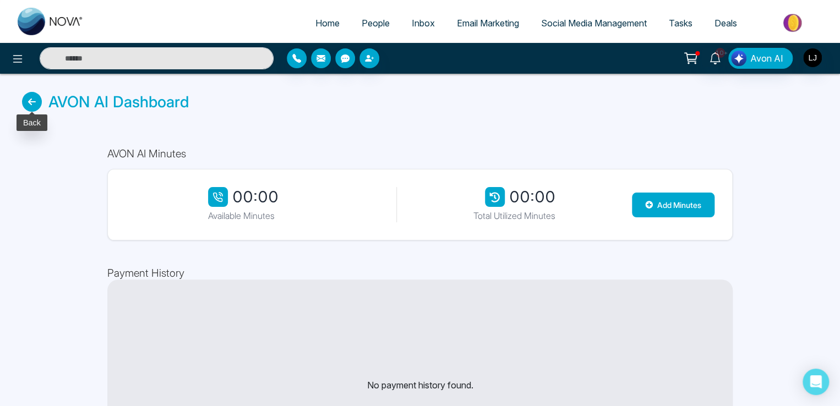
click at [30, 99] on icon at bounding box center [32, 102] width 20 height 20
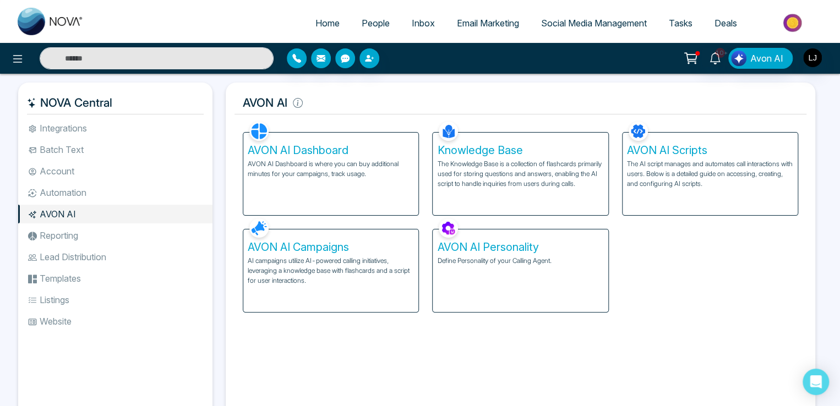
click at [491, 169] on p "The Knowledge Base is a collection of flashcards primarily used for storing que…" at bounding box center [520, 174] width 166 height 30
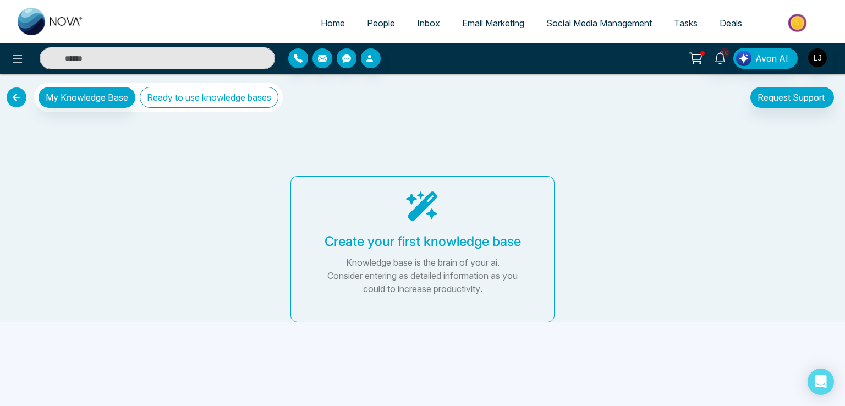
click at [198, 92] on button "Ready to use knowledge bases" at bounding box center [209, 97] width 139 height 21
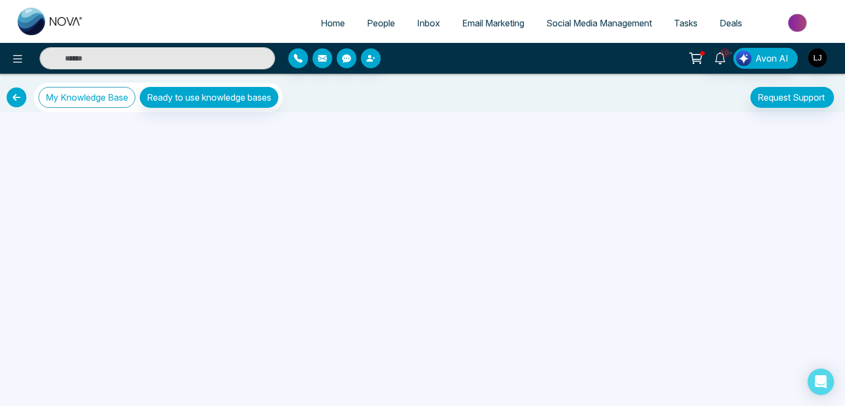
click at [89, 100] on button "My Knowledge Base" at bounding box center [87, 97] width 97 height 21
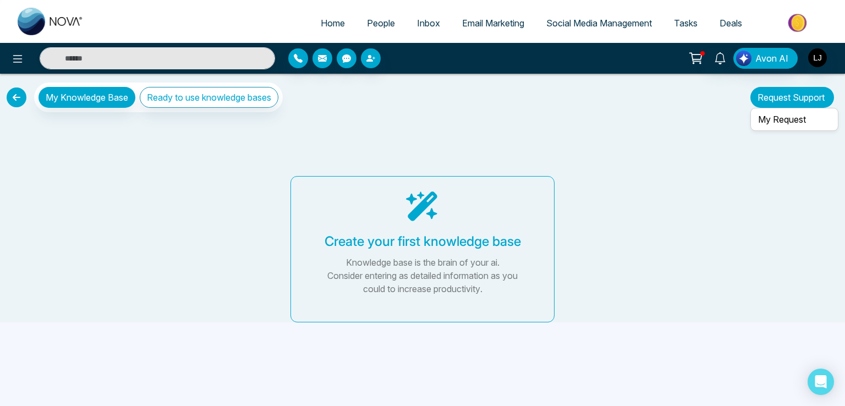
click at [799, 97] on button "Request Support" at bounding box center [793, 97] width 84 height 21
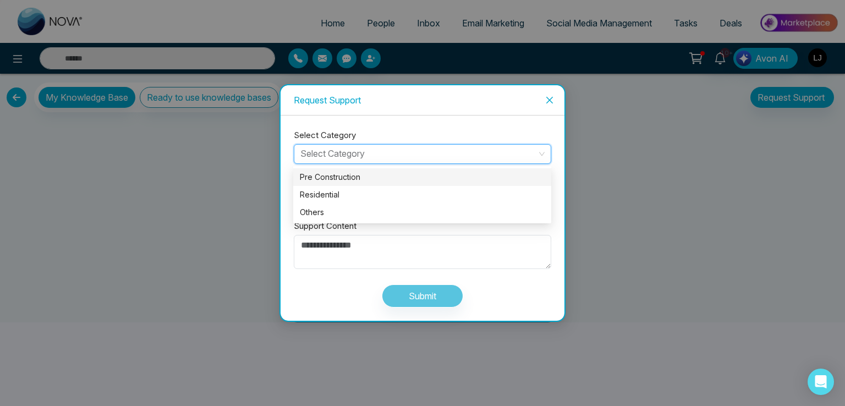
click at [348, 151] on input "search" at bounding box center [418, 153] width 237 height 17
click at [322, 179] on div "Pre Construction" at bounding box center [422, 177] width 245 height 12
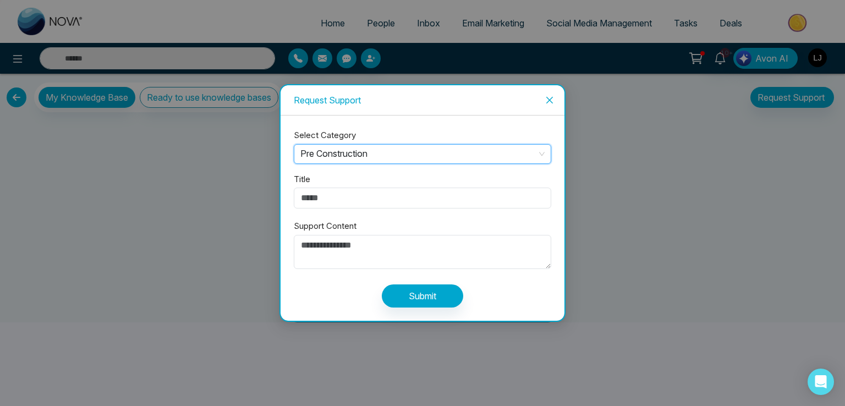
click at [321, 181] on div "Title" at bounding box center [423, 186] width 258 height 45
click at [320, 192] on input "Title" at bounding box center [423, 198] width 258 height 21
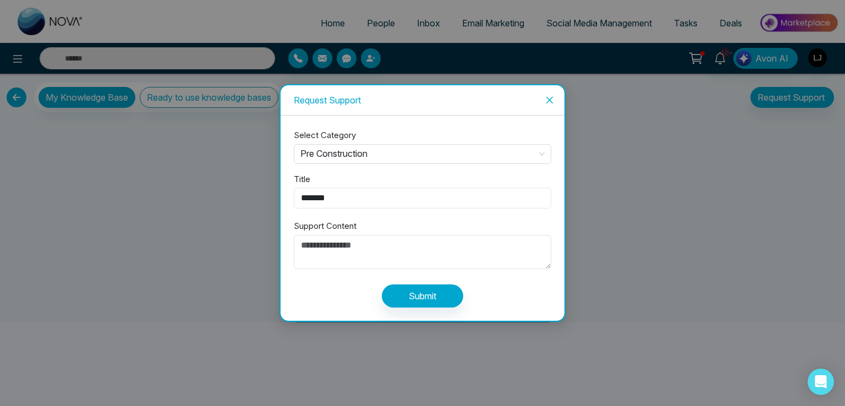
type input "*******"
click at [324, 241] on textarea "Support Content" at bounding box center [423, 252] width 258 height 34
type textarea "****"
click at [402, 300] on button "Submit" at bounding box center [422, 296] width 81 height 23
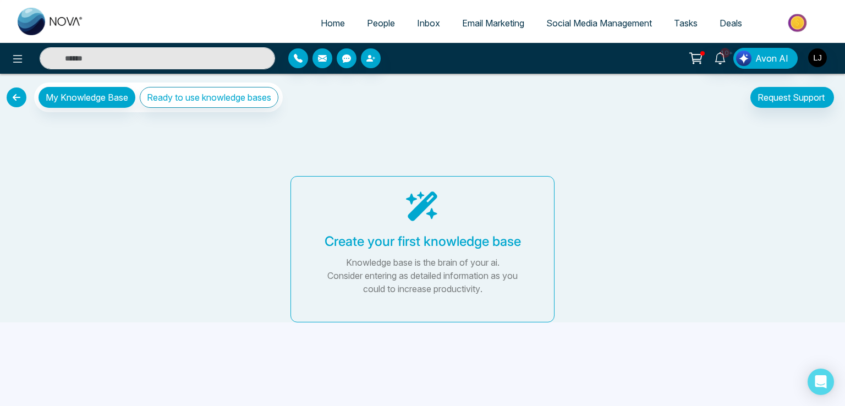
click at [405, 251] on div "Create your first knowledge base" at bounding box center [423, 242] width 210 height 20
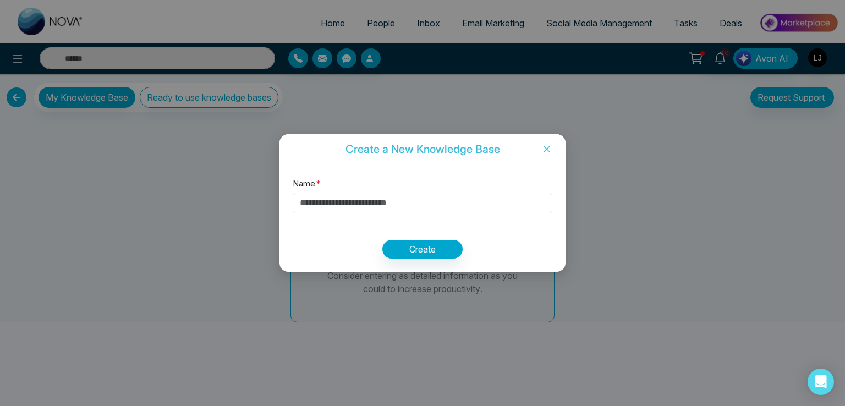
click at [380, 194] on input "Name *" at bounding box center [423, 203] width 260 height 21
type input "******"
click at [407, 250] on button "Create" at bounding box center [422, 249] width 80 height 19
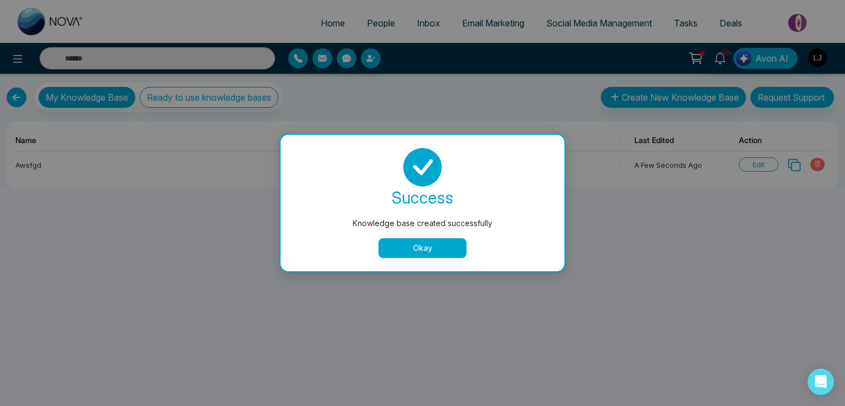
click at [408, 245] on button "Okay" at bounding box center [423, 248] width 88 height 20
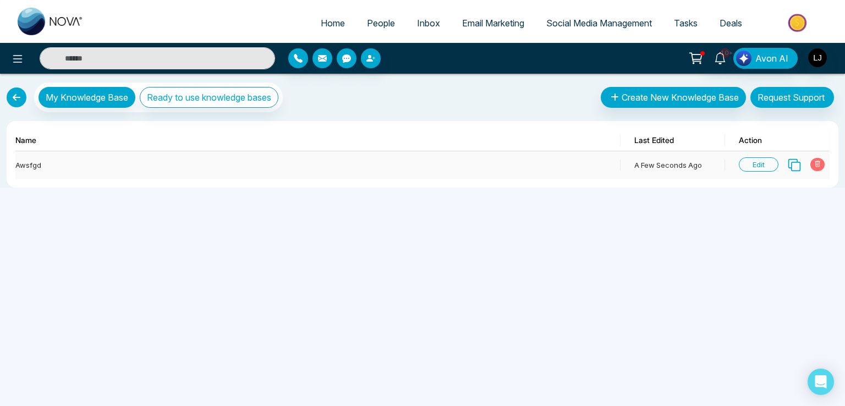
click at [752, 163] on span "Edit" at bounding box center [759, 164] width 40 height 14
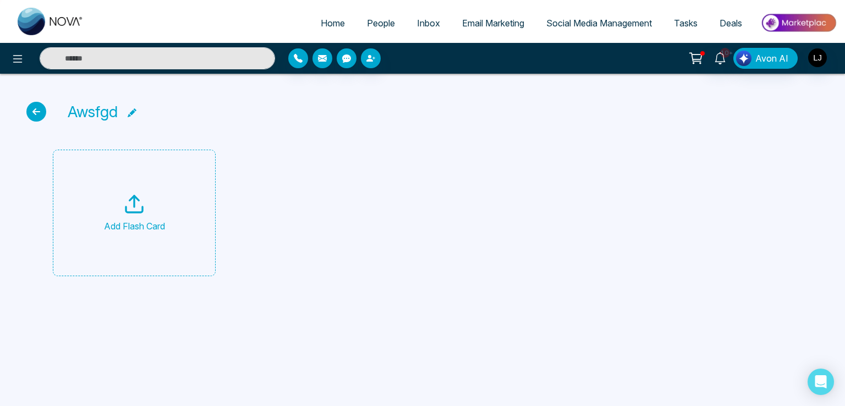
click at [126, 215] on div "Add Flash Card" at bounding box center [134, 213] width 61 height 40
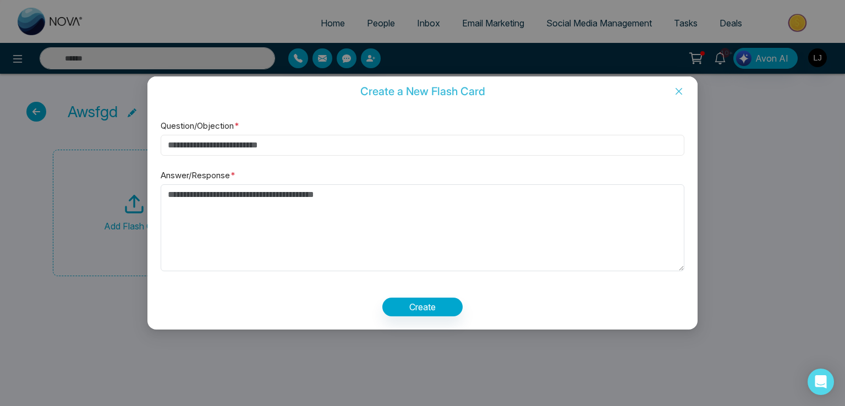
click at [188, 145] on input "Question/Objection *" at bounding box center [423, 145] width 524 height 21
type input "**********"
click at [194, 195] on textarea "Answer/Response *" at bounding box center [423, 227] width 524 height 87
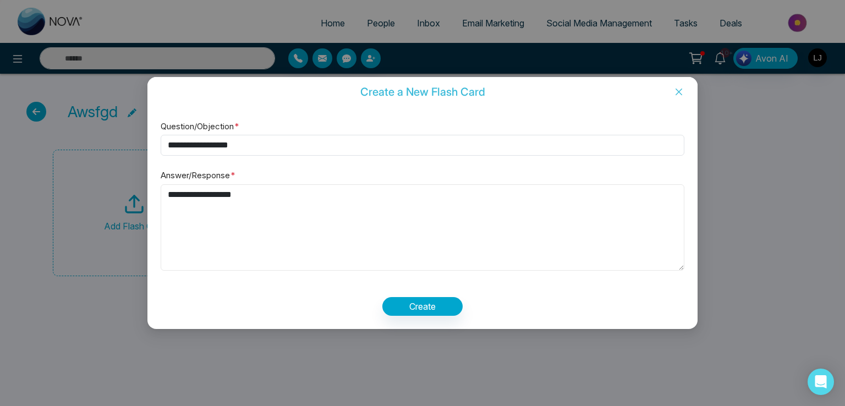
click at [178, 195] on textarea "**********" at bounding box center [423, 227] width 524 height 87
type textarea "**********"
click at [428, 303] on button "Create" at bounding box center [422, 306] width 80 height 19
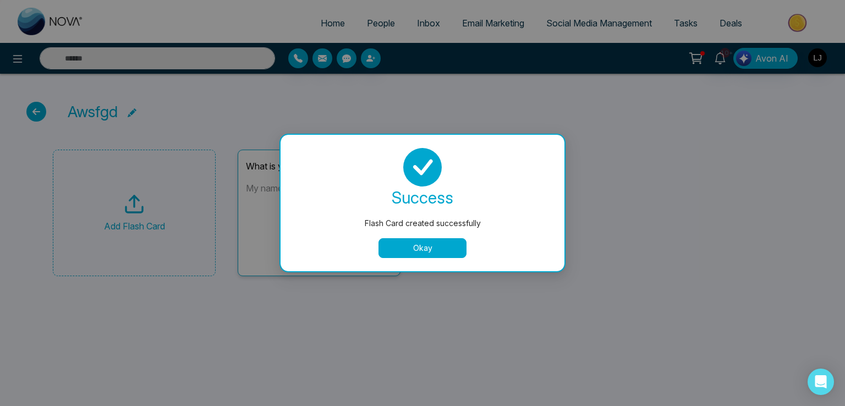
click at [425, 247] on button "Okay" at bounding box center [423, 248] width 88 height 20
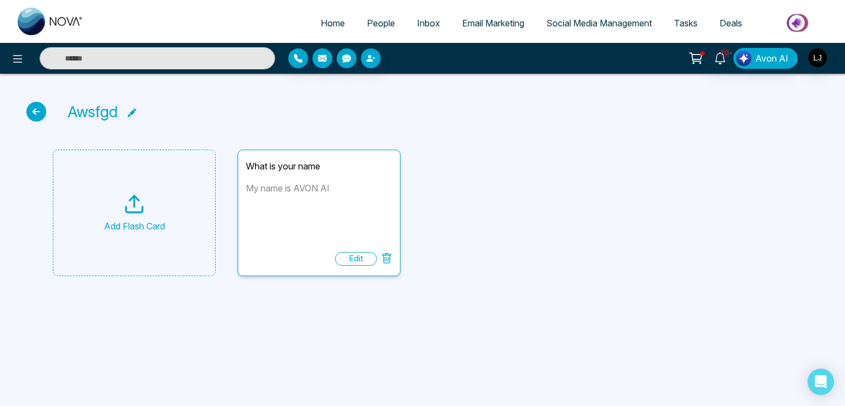
click at [141, 215] on icon at bounding box center [134, 204] width 22 height 22
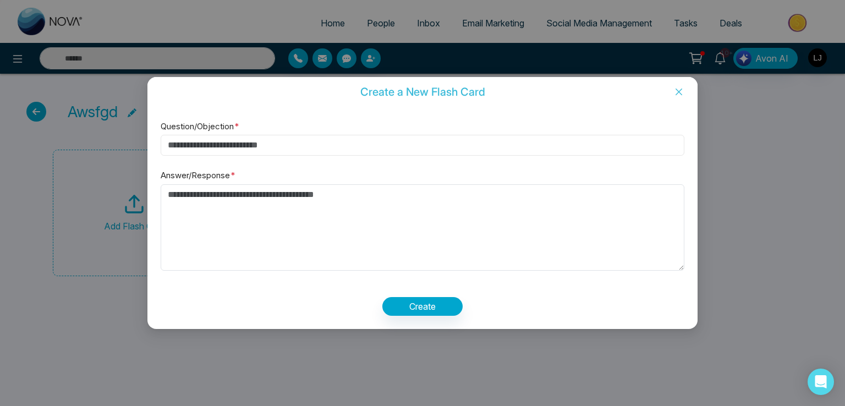
click at [216, 143] on input "Question/Objection *" at bounding box center [423, 145] width 524 height 21
type input "*"
click at [677, 85] on span "Close" at bounding box center [678, 92] width 37 height 30
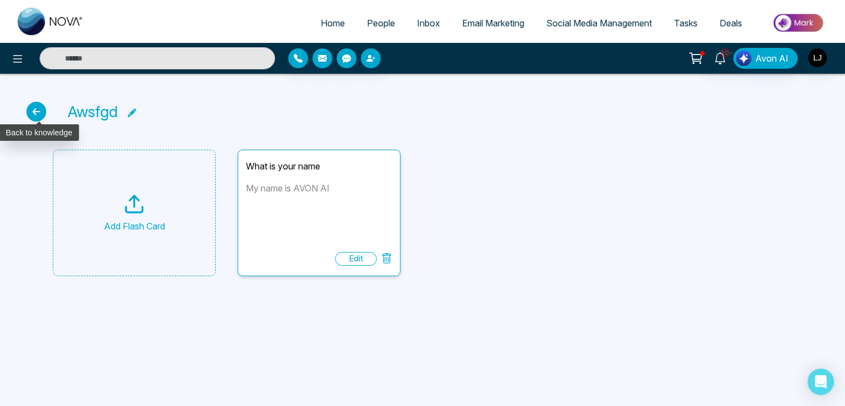
click at [40, 113] on icon at bounding box center [36, 112] width 20 height 20
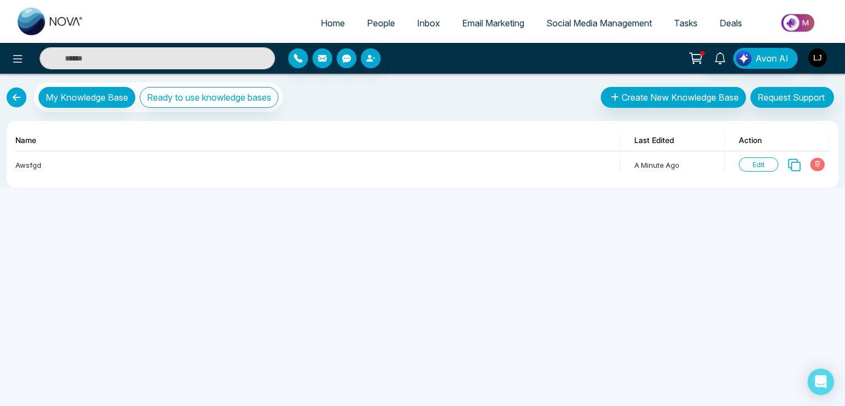
click at [18, 101] on link at bounding box center [17, 98] width 20 height 20
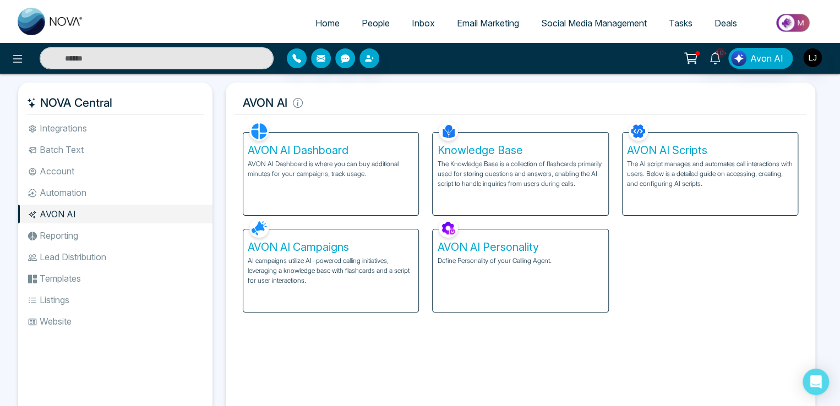
click at [674, 166] on p "The AI script manages and automates call interactions with users. Below is a de…" at bounding box center [710, 174] width 166 height 30
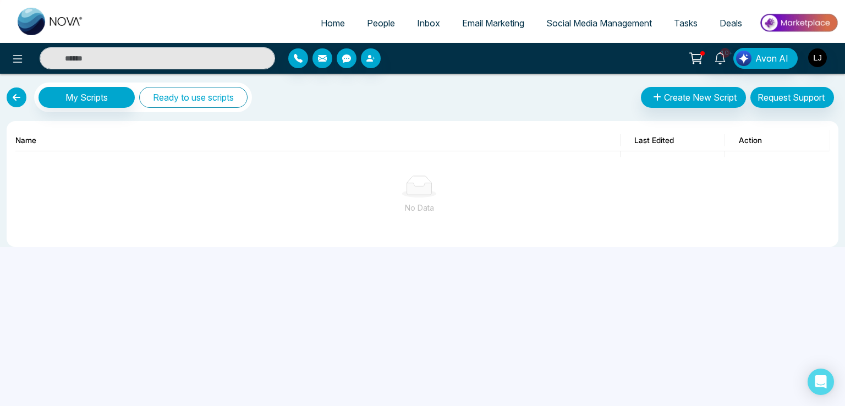
click at [209, 98] on button "Ready to use scripts" at bounding box center [193, 97] width 108 height 21
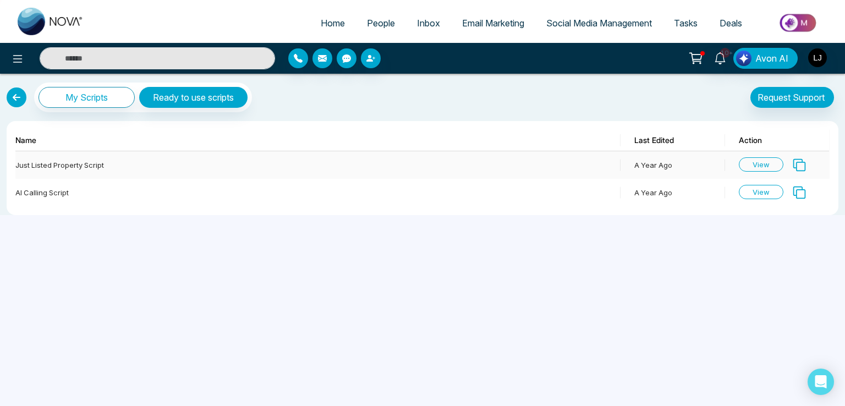
click at [762, 162] on span "View" at bounding box center [761, 164] width 45 height 14
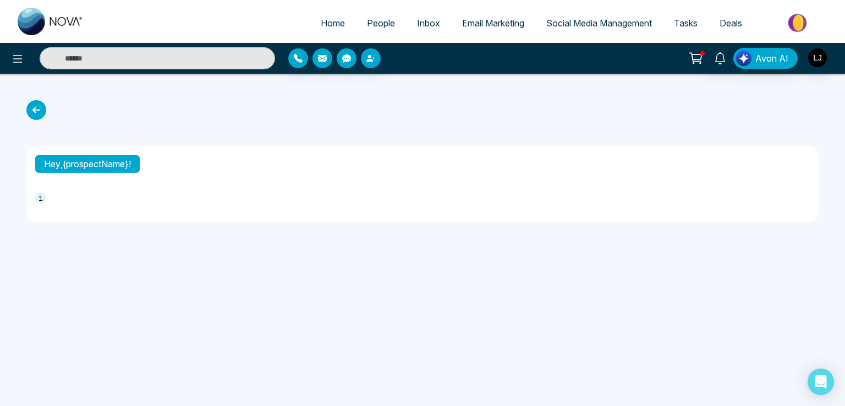
type textarea "**********"
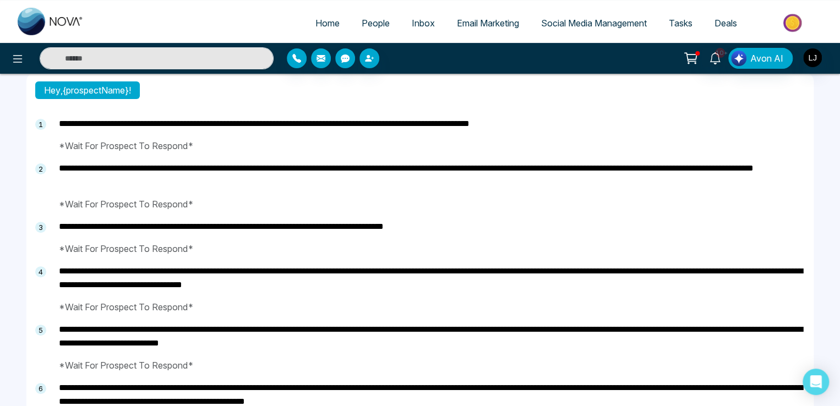
scroll to position [55, 0]
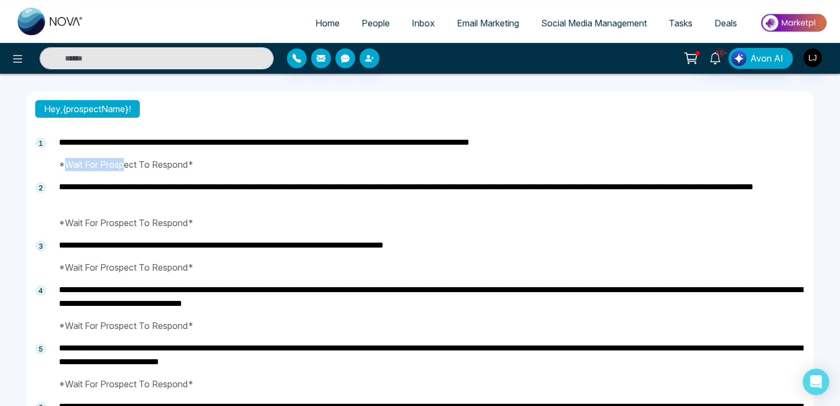
drag, startPoint x: 64, startPoint y: 163, endPoint x: 126, endPoint y: 162, distance: 62.2
click at [126, 162] on p "*Wait For Prospect To Respond*" at bounding box center [429, 164] width 750 height 13
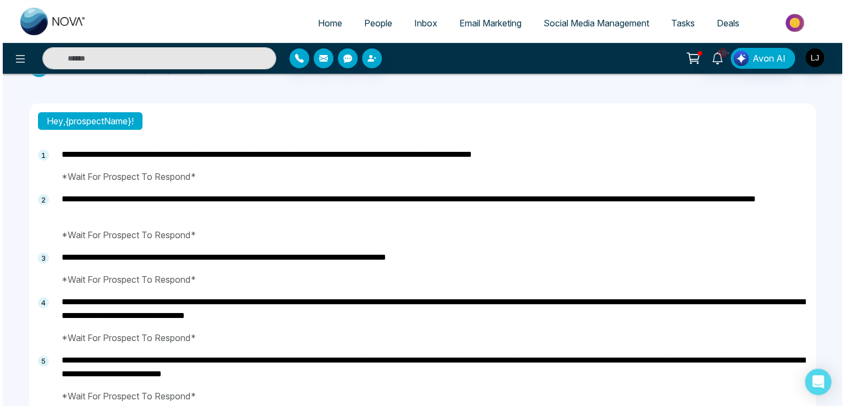
scroll to position [0, 0]
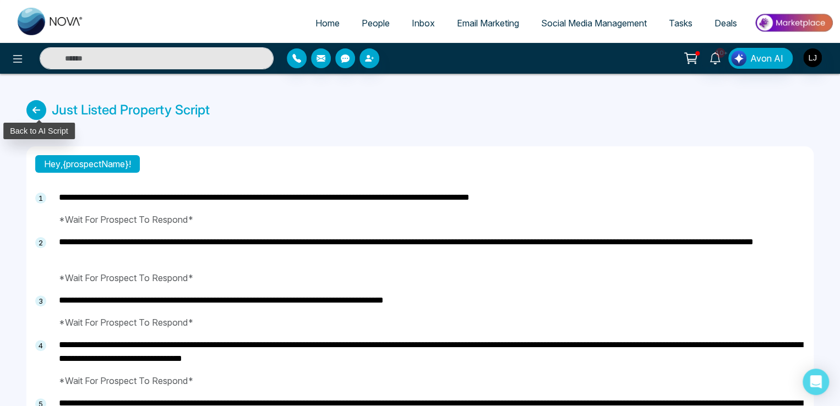
click at [37, 107] on icon at bounding box center [36, 110] width 20 height 20
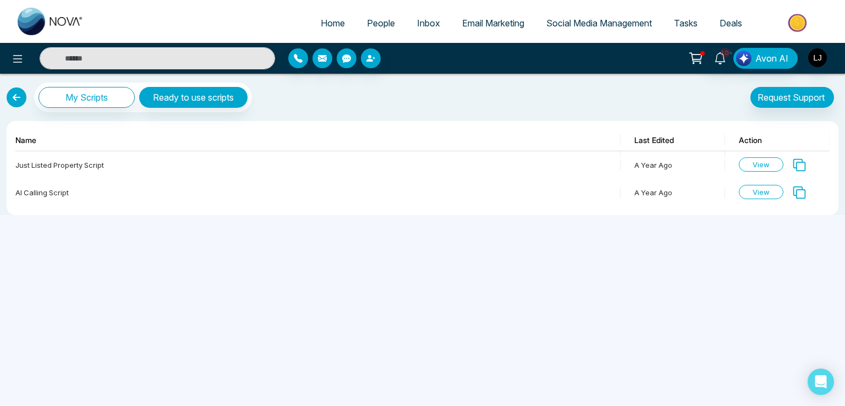
click at [18, 94] on link at bounding box center [17, 98] width 20 height 20
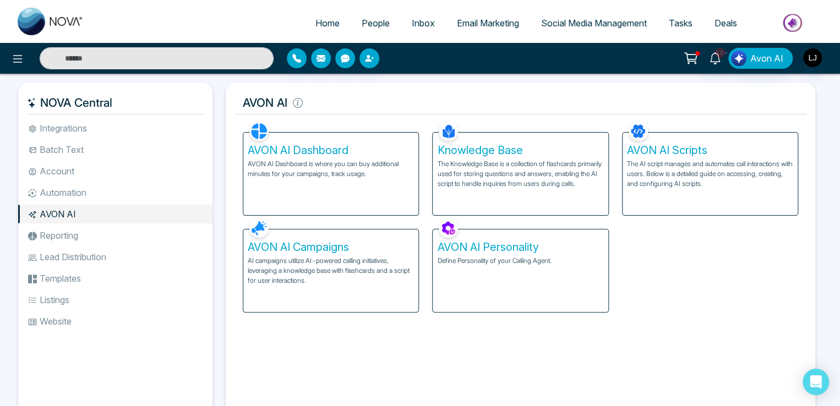
click at [308, 256] on p "AI campaigns utilize AI-powered calling initiatives, leveraging a knowledge bas…" at bounding box center [331, 271] width 166 height 30
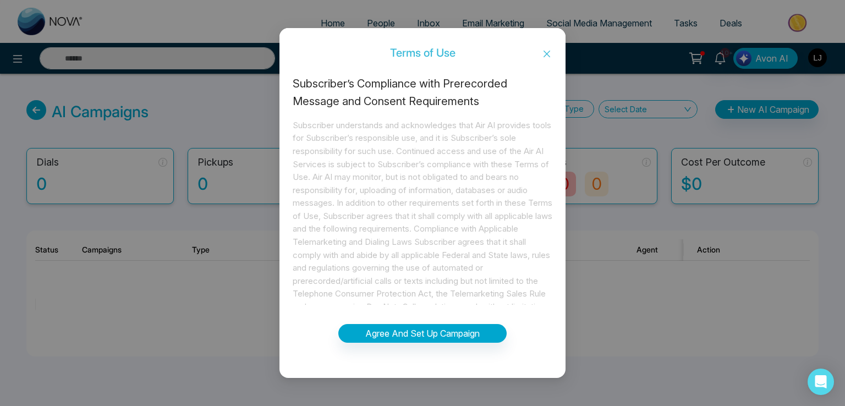
click at [550, 53] on icon "close" at bounding box center [547, 54] width 9 height 9
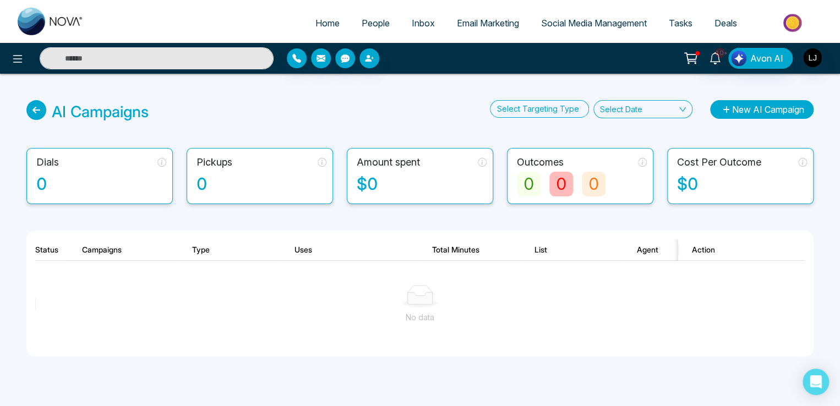
click at [736, 106] on button "New AI Campaign" at bounding box center [761, 109] width 103 height 19
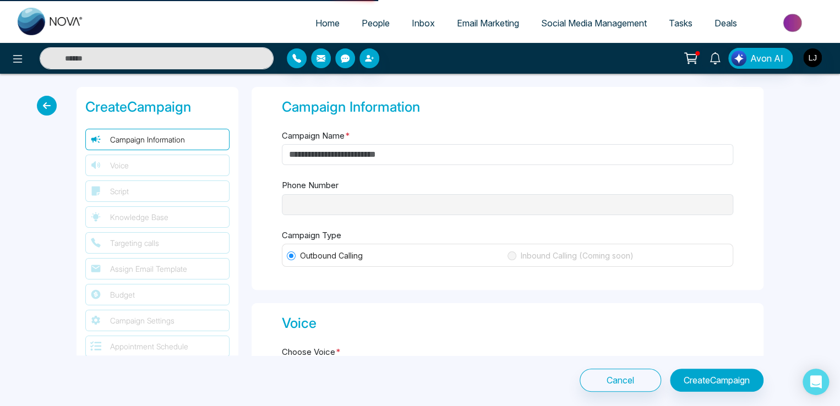
type input "**********"
type input "********"
type input "**********"
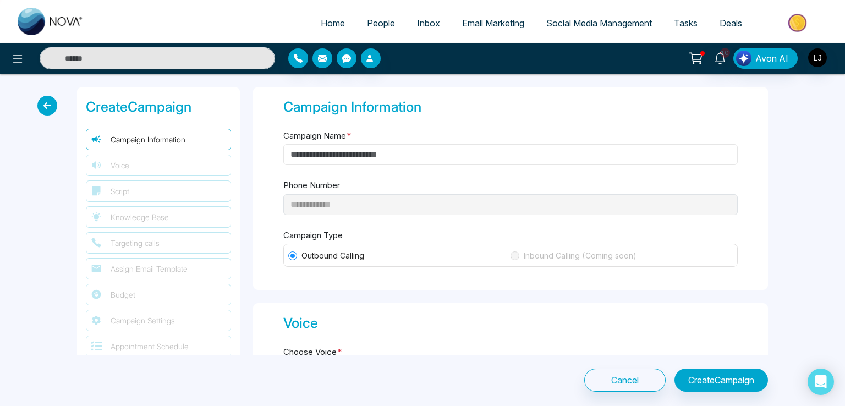
click at [326, 157] on input "Campaign Name *" at bounding box center [510, 154] width 455 height 21
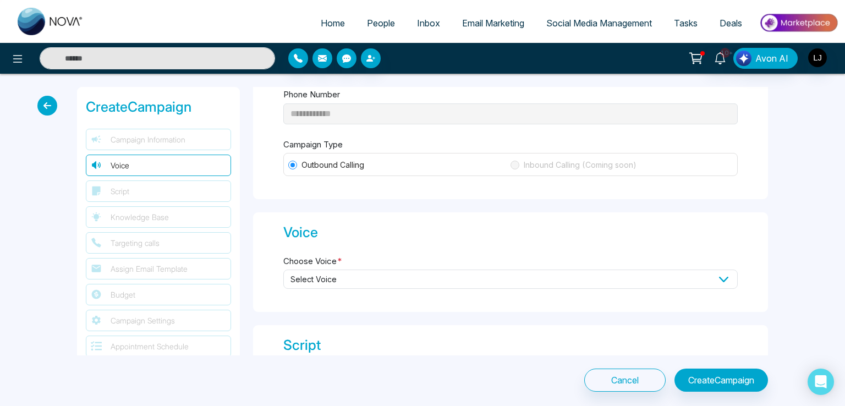
scroll to position [110, 0]
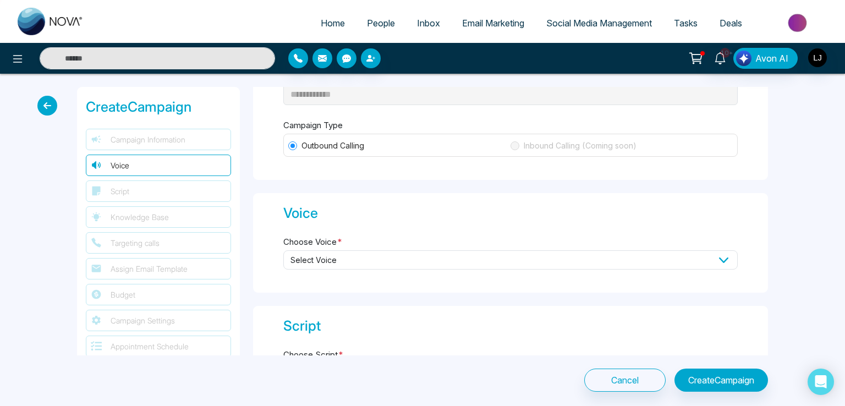
type input "*******"
click at [305, 256] on span "Select Voice" at bounding box center [510, 259] width 455 height 19
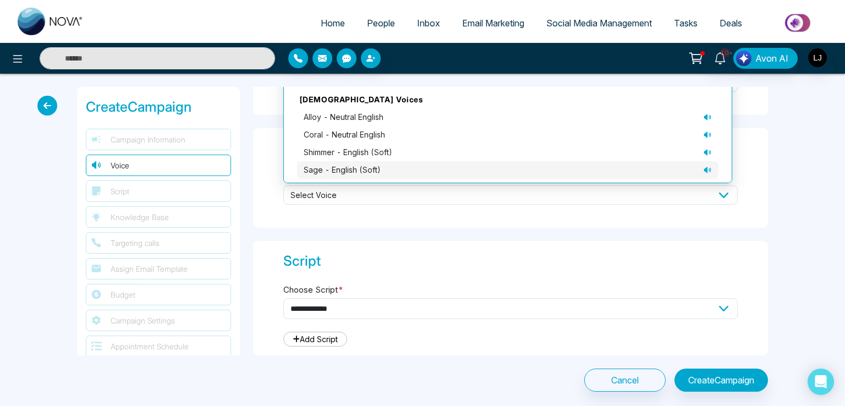
scroll to position [220, 0]
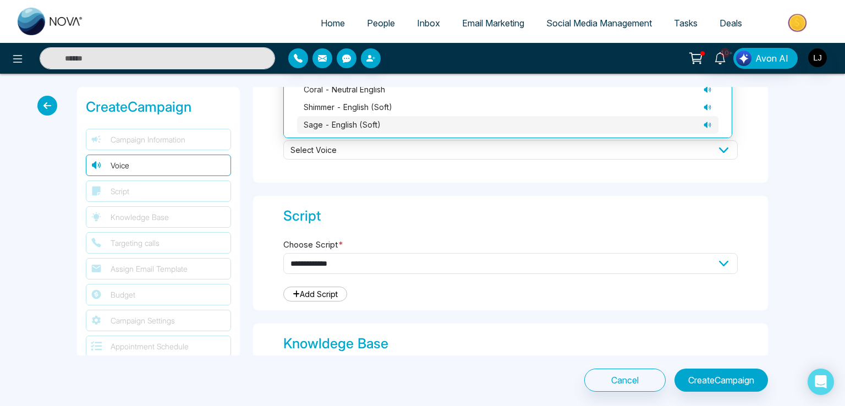
click at [349, 124] on span "sage - English (soft)" at bounding box center [342, 125] width 77 height 12
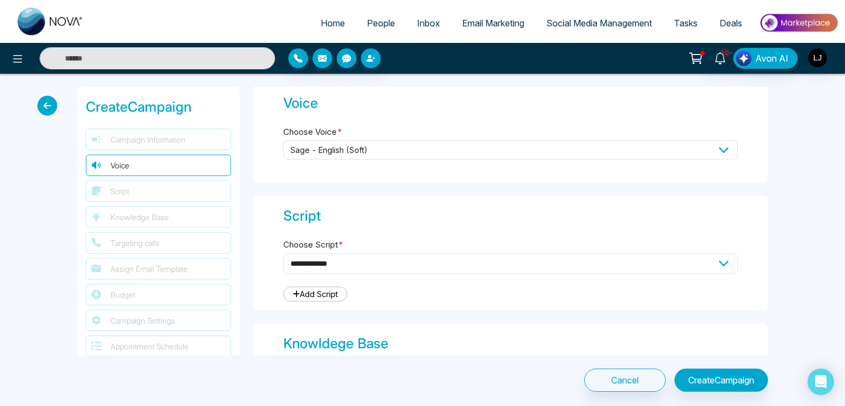
click at [329, 256] on select "**********" at bounding box center [510, 263] width 455 height 21
click at [369, 291] on div "**********" at bounding box center [510, 253] width 515 height 114
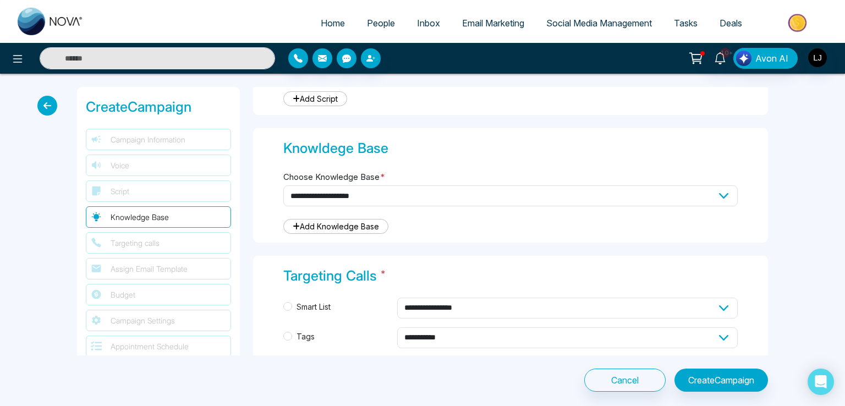
scroll to position [440, 0]
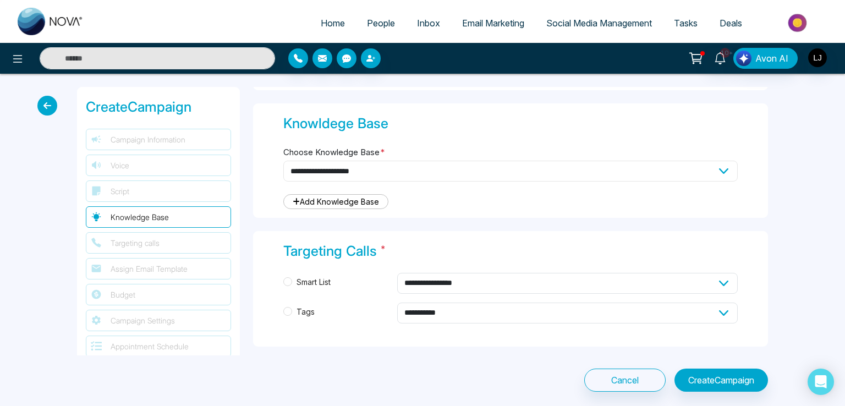
click at [320, 166] on select "**********" at bounding box center [510, 171] width 455 height 21
select select "***"
click at [283, 161] on select "**********" at bounding box center [510, 171] width 455 height 21
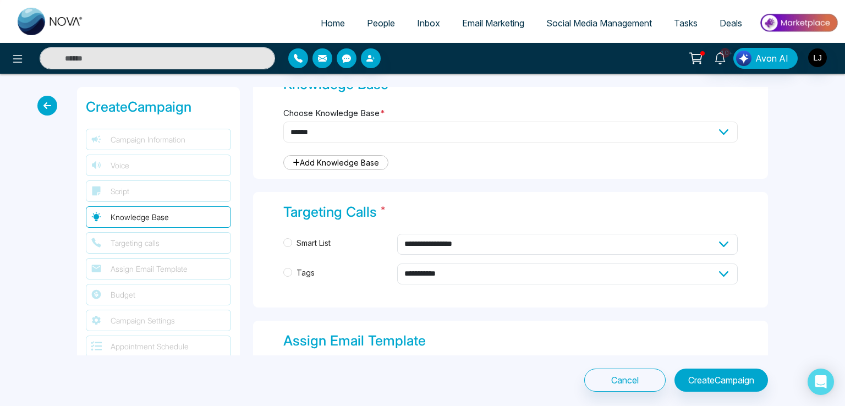
scroll to position [550, 0]
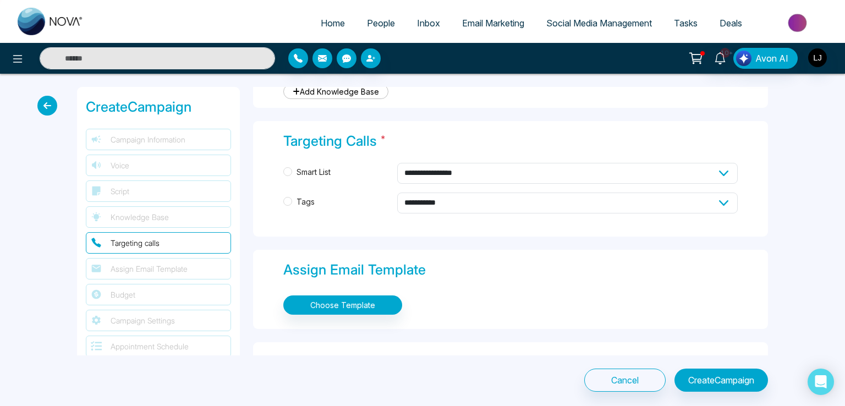
click at [307, 168] on span "Smart List" at bounding box center [313, 172] width 43 height 12
click at [301, 201] on span "Tags" at bounding box center [305, 202] width 27 height 12
click at [429, 204] on select "**********" at bounding box center [567, 203] width 341 height 21
select select "*****"
click at [397, 193] on select "**********" at bounding box center [567, 203] width 341 height 21
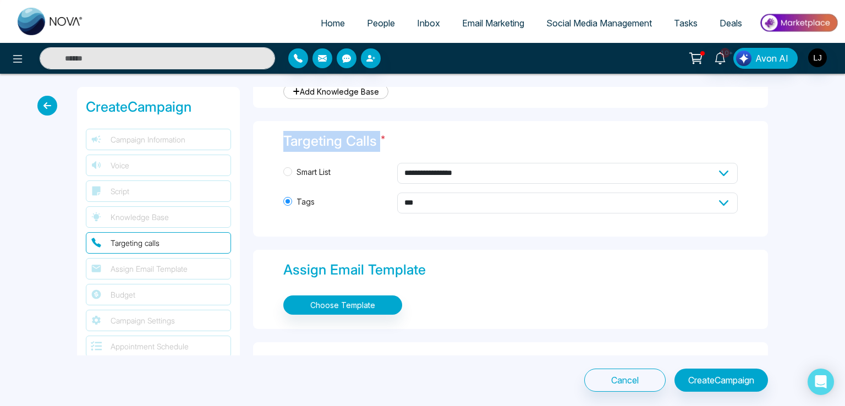
drag, startPoint x: 285, startPoint y: 134, endPoint x: 382, endPoint y: 143, distance: 97.3
click at [382, 143] on div "Targeting Calls *" at bounding box center [510, 141] width 455 height 21
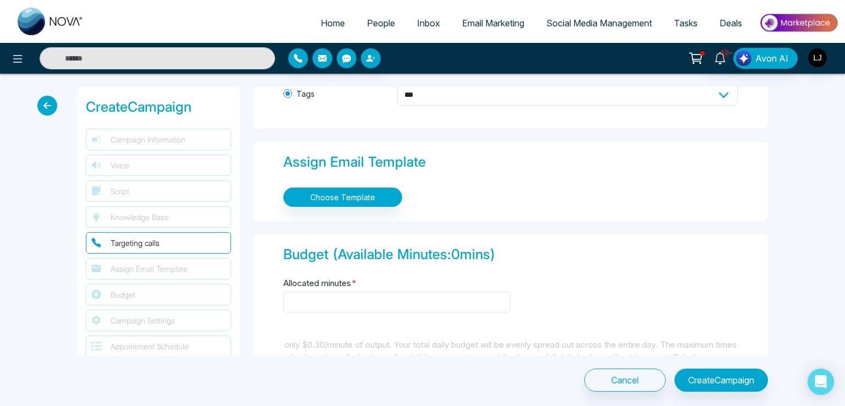
scroll to position [660, 0]
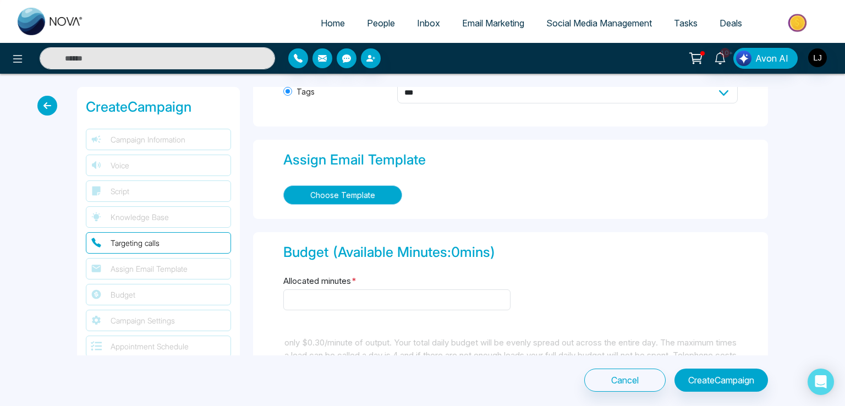
click at [340, 188] on button "Choose Template" at bounding box center [342, 194] width 119 height 19
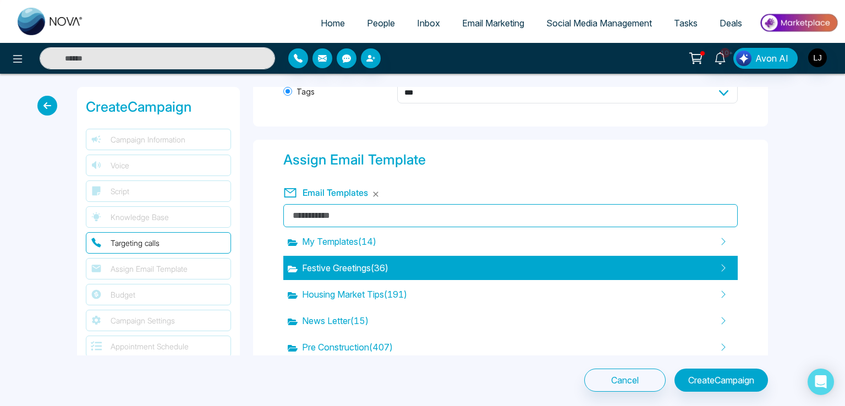
click at [357, 269] on span "Festive Greetings ( 36 )" at bounding box center [338, 267] width 101 height 13
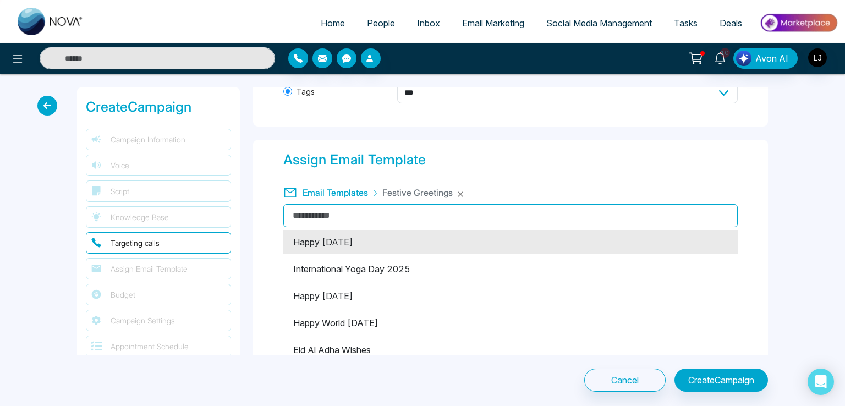
click at [370, 238] on li "Happy Canada Day 2025" at bounding box center [510, 242] width 455 height 24
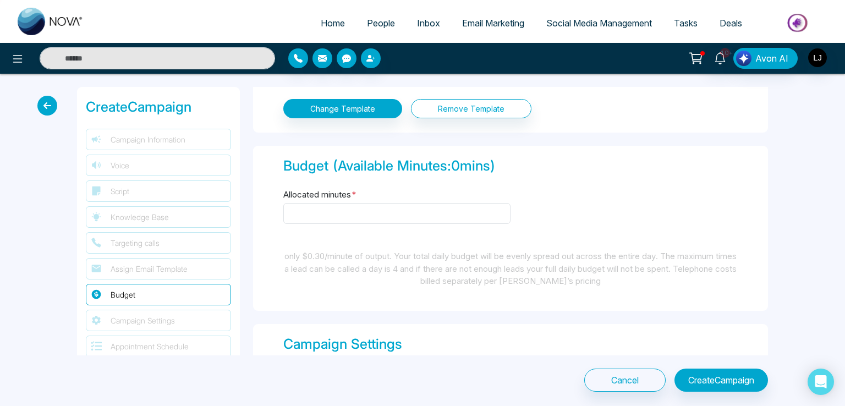
scroll to position [1046, 0]
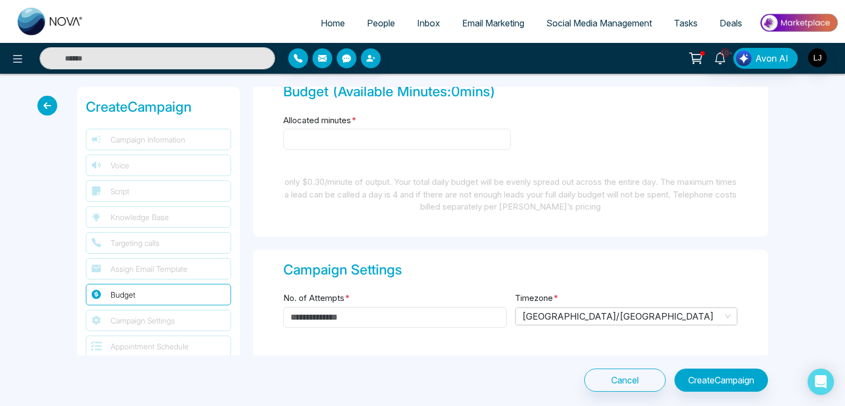
click at [299, 137] on input "Allocated minutes *" at bounding box center [396, 139] width 227 height 21
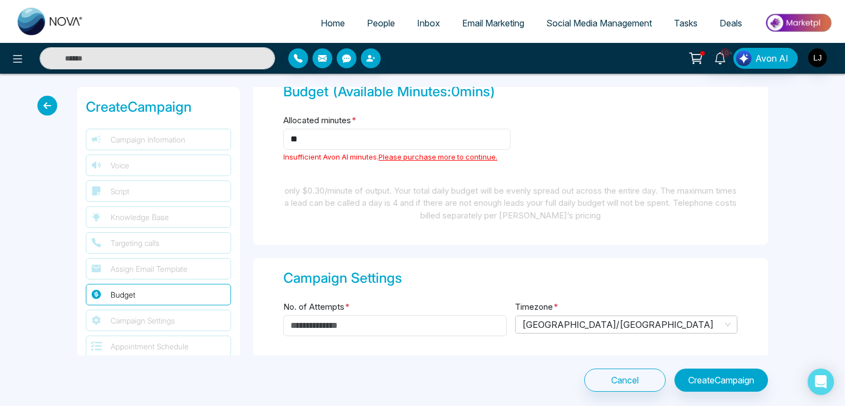
type input "**"
drag, startPoint x: 284, startPoint y: 154, endPoint x: 349, endPoint y: 150, distance: 65.6
click at [349, 152] on p "Insufficient Avon AI minutes. Please purchase more to continue." at bounding box center [396, 157] width 227 height 11
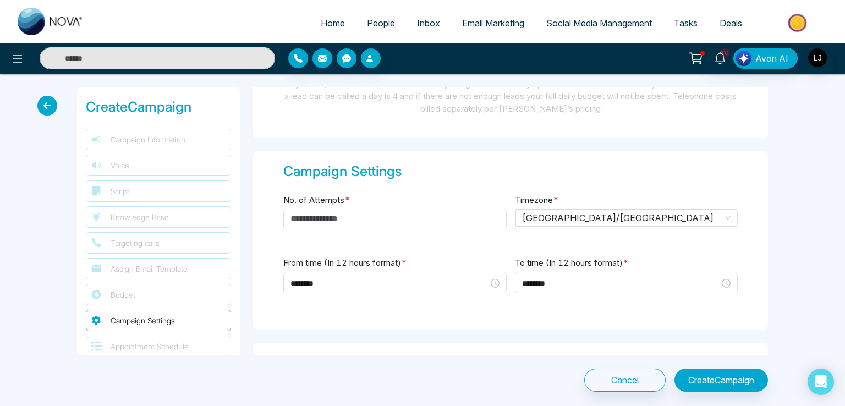
scroll to position [1156, 0]
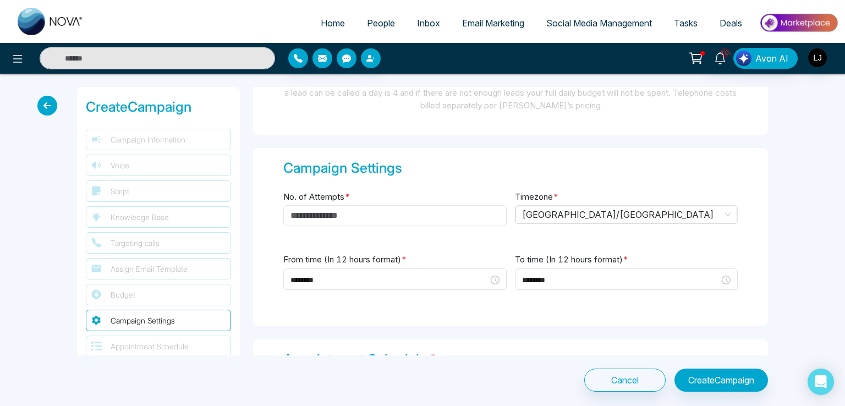
click at [318, 212] on input "No. of Attempts *" at bounding box center [394, 215] width 223 height 21
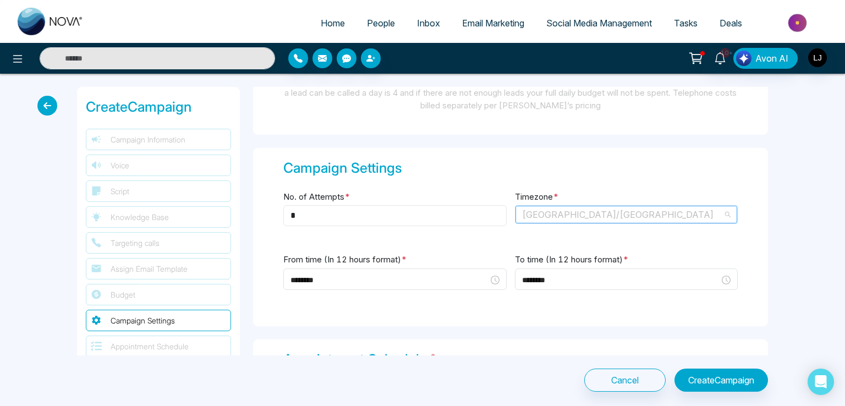
click at [538, 212] on span "Canada/Central" at bounding box center [626, 214] width 209 height 17
type input "*"
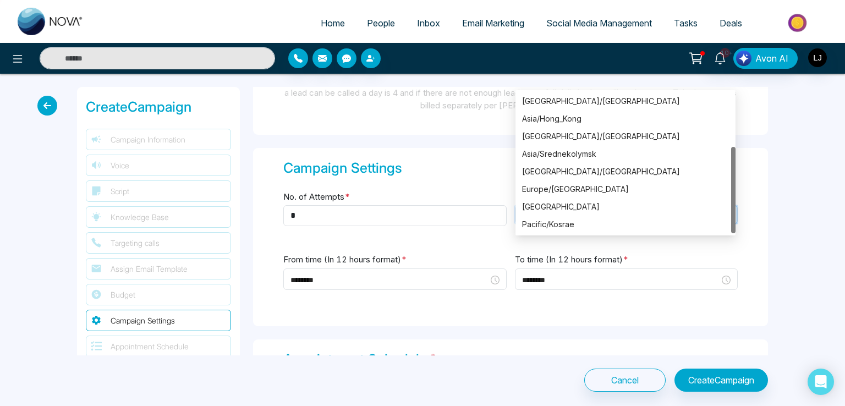
scroll to position [0, 0]
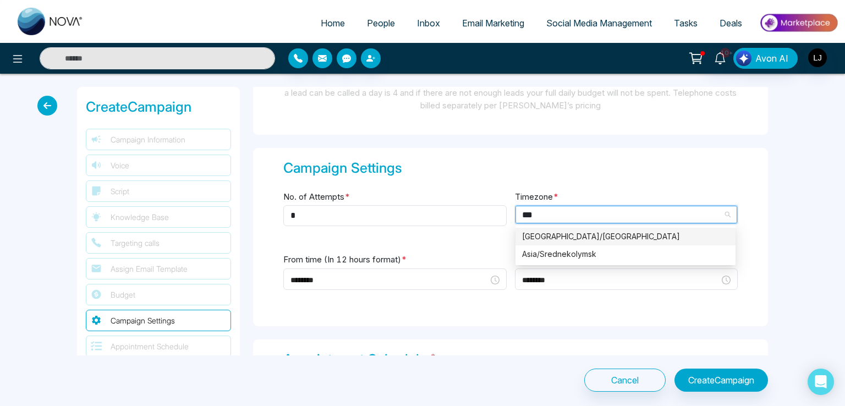
type input "****"
click at [545, 236] on div "Asia/Kolkata" at bounding box center [625, 237] width 207 height 12
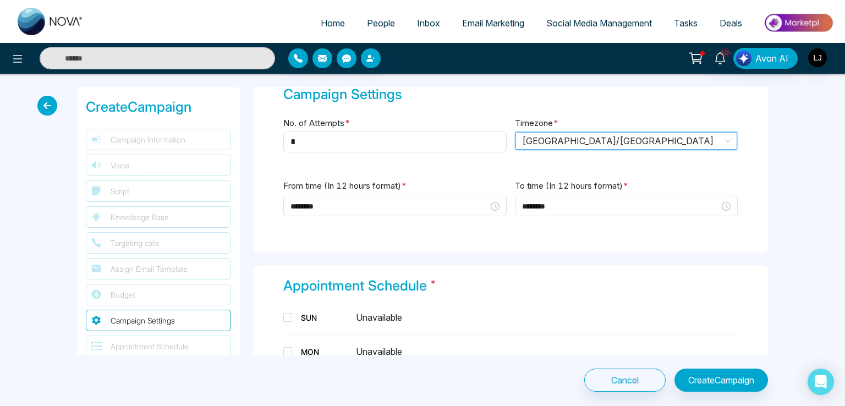
scroll to position [1211, 0]
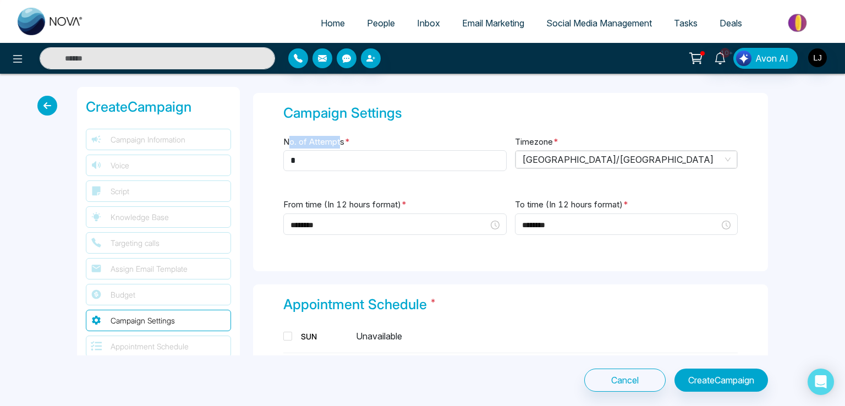
drag, startPoint x: 292, startPoint y: 137, endPoint x: 338, endPoint y: 135, distance: 46.8
click at [338, 136] on label "No. of Attempts *" at bounding box center [316, 142] width 67 height 13
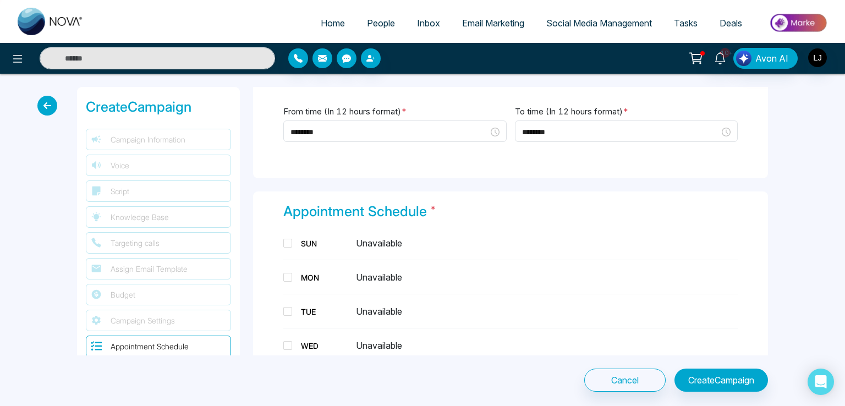
scroll to position [1321, 0]
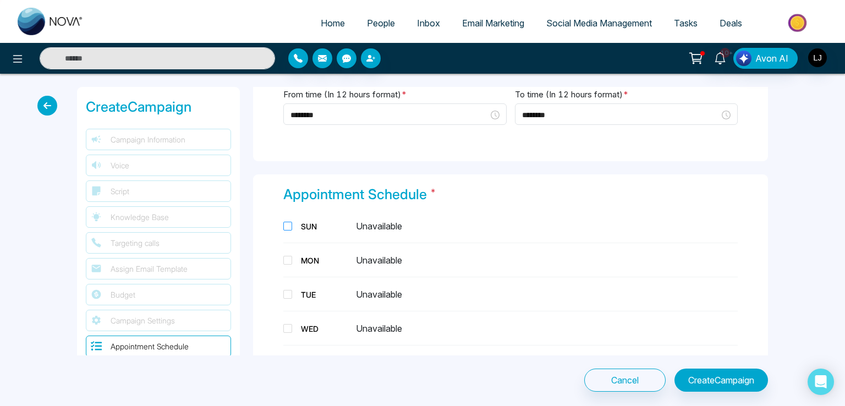
click at [289, 223] on span at bounding box center [287, 226] width 9 height 9
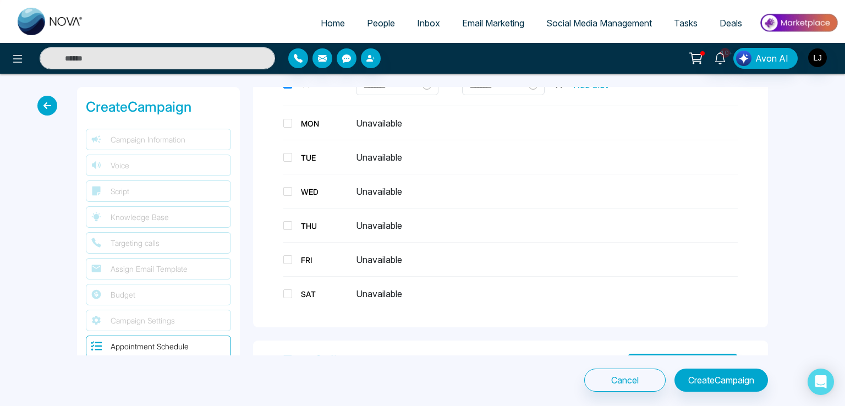
scroll to position [1624, 0]
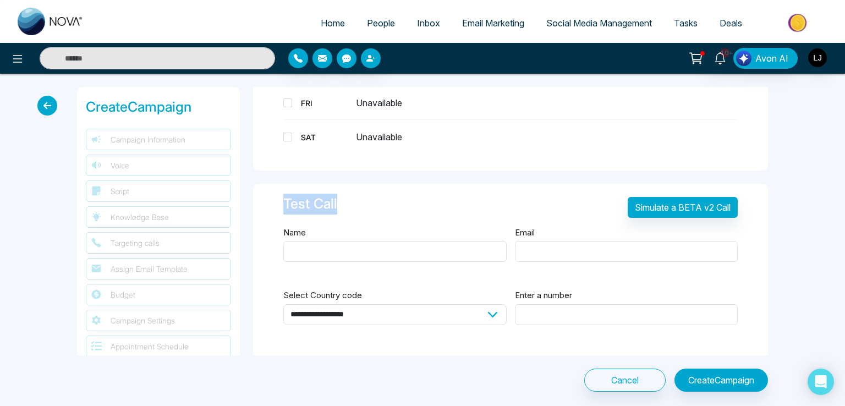
drag, startPoint x: 285, startPoint y: 199, endPoint x: 378, endPoint y: 193, distance: 93.2
click at [378, 194] on div "Test Call Simulate a BETA v2 Call" at bounding box center [510, 210] width 455 height 32
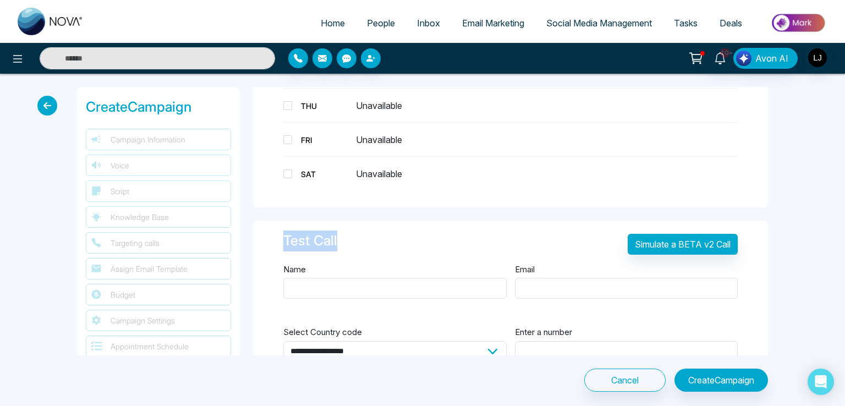
scroll to position [1569, 0]
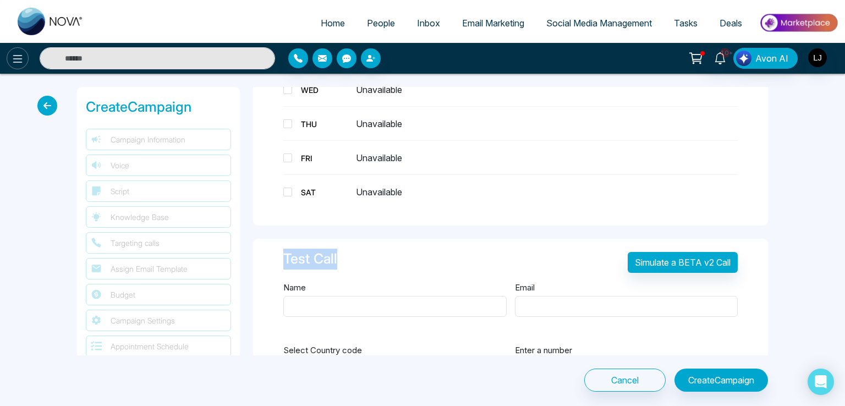
click at [12, 53] on icon at bounding box center [17, 58] width 13 height 13
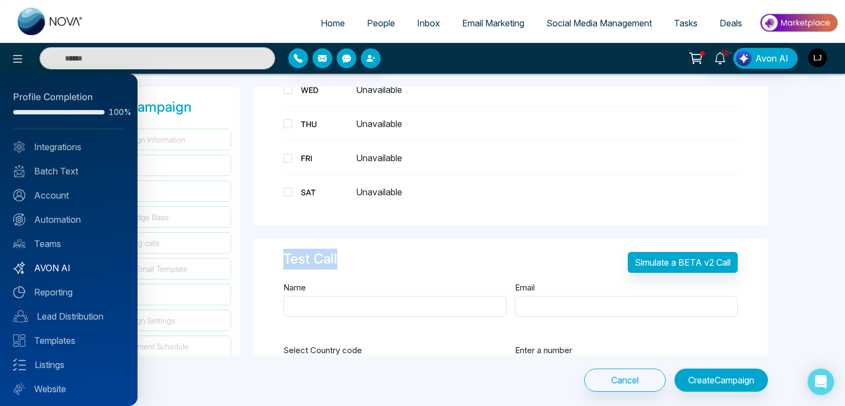
click at [54, 265] on link "AVON AI" at bounding box center [68, 267] width 111 height 13
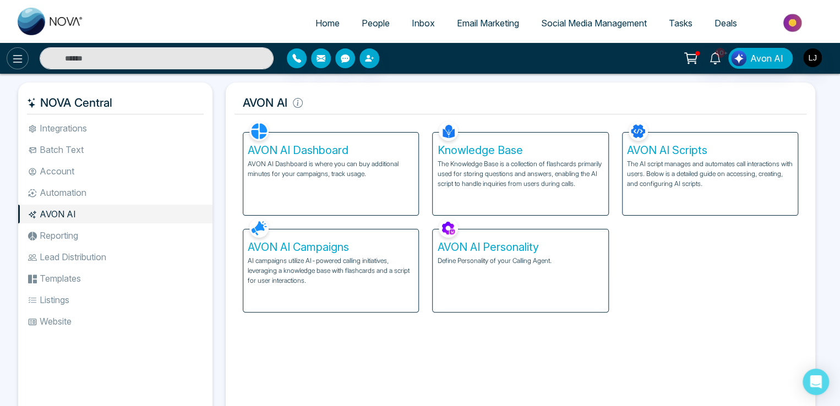
click at [18, 59] on icon at bounding box center [17, 58] width 13 height 13
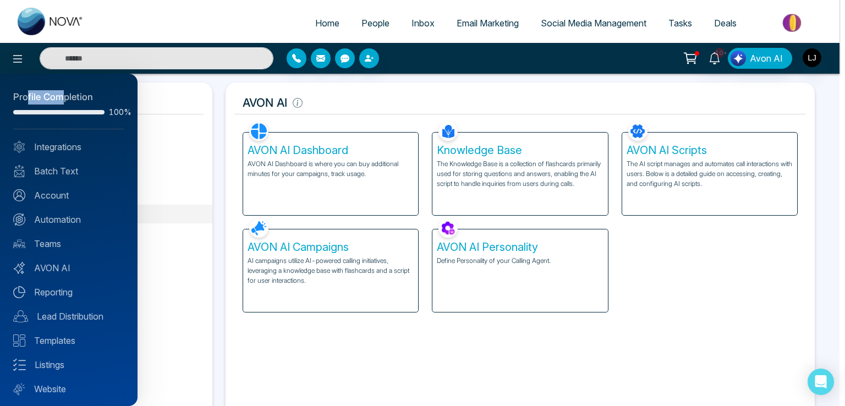
drag, startPoint x: 26, startPoint y: 95, endPoint x: 59, endPoint y: 91, distance: 33.9
click at [59, 91] on div "Profile Completion" at bounding box center [68, 97] width 111 height 14
drag, startPoint x: 106, startPoint y: 107, endPoint x: 117, endPoint y: 110, distance: 10.7
click at [117, 110] on span "100%" at bounding box center [116, 112] width 15 height 8
